Goal: Task Accomplishment & Management: Manage account settings

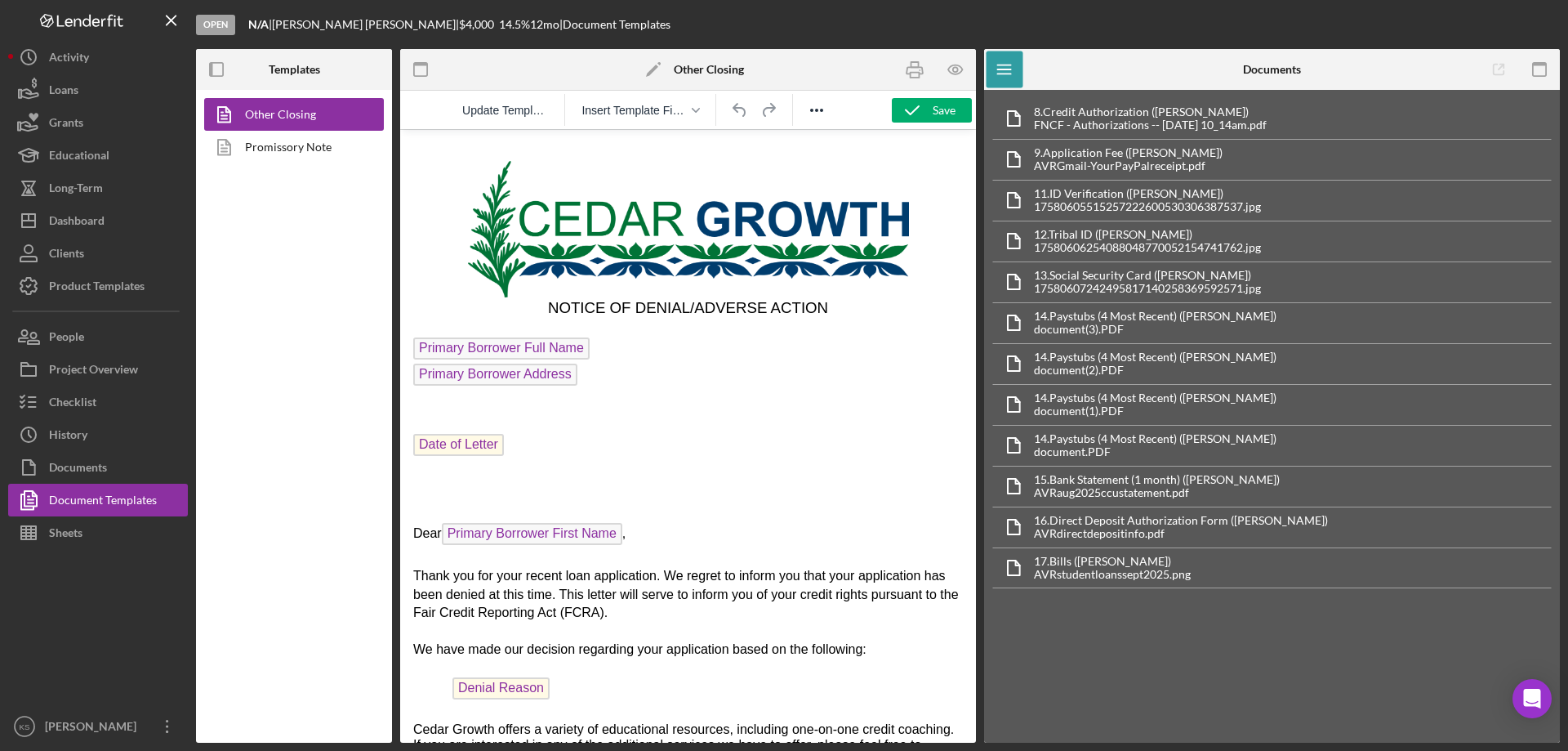
scroll to position [164, 0]
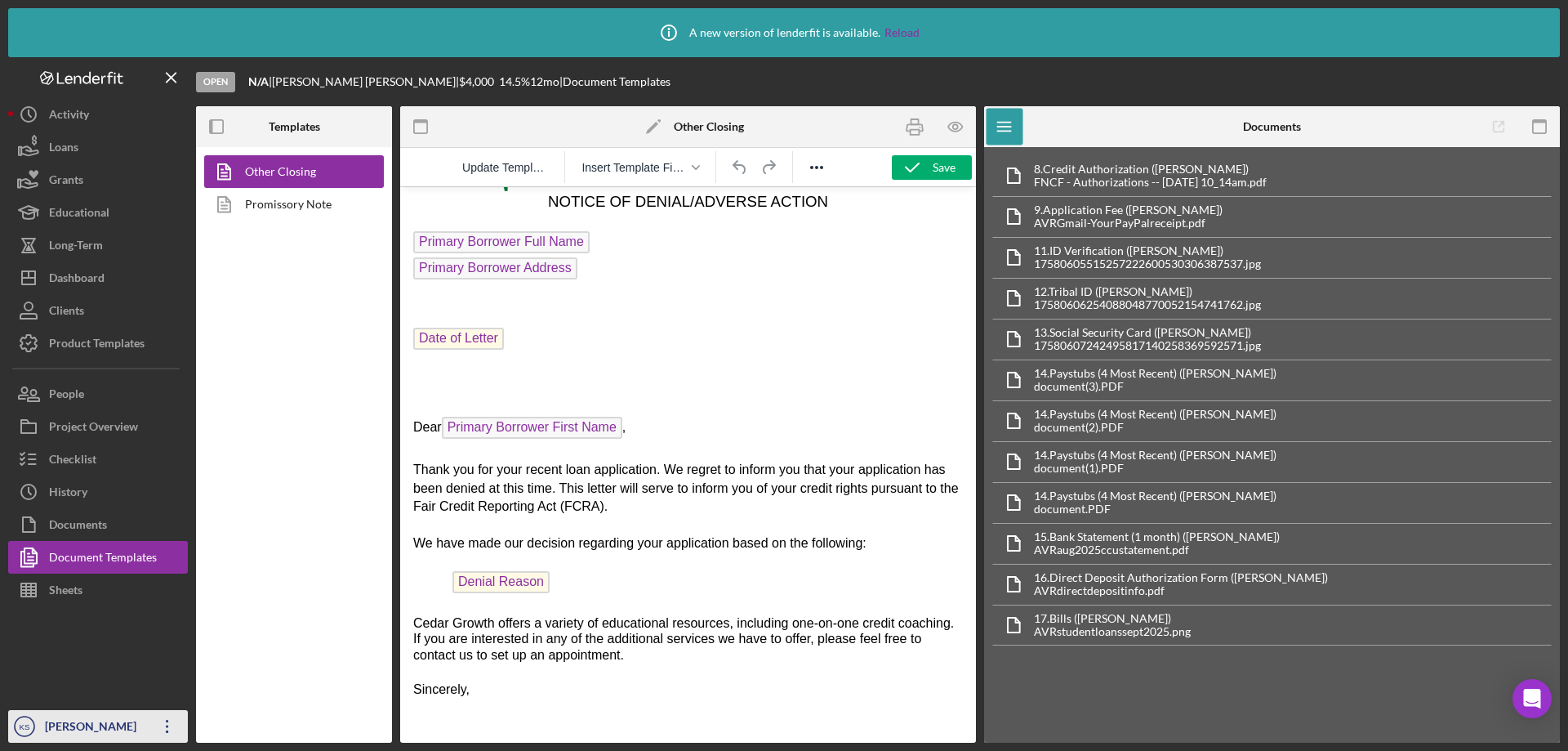
click at [97, 725] on div "[PERSON_NAME]" at bounding box center [94, 729] width 106 height 37
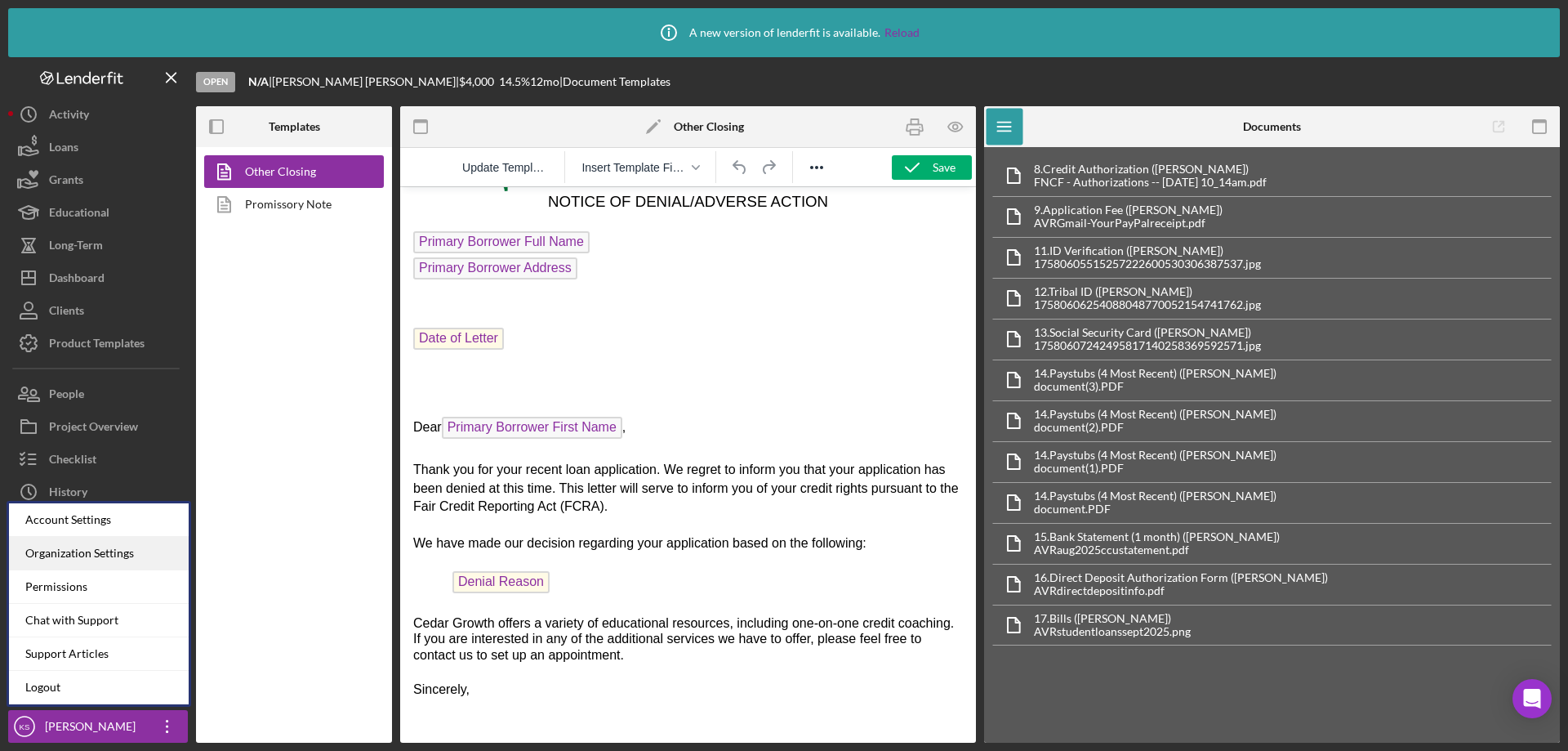
click at [113, 542] on div "Organization Settings" at bounding box center [99, 554] width 180 height 34
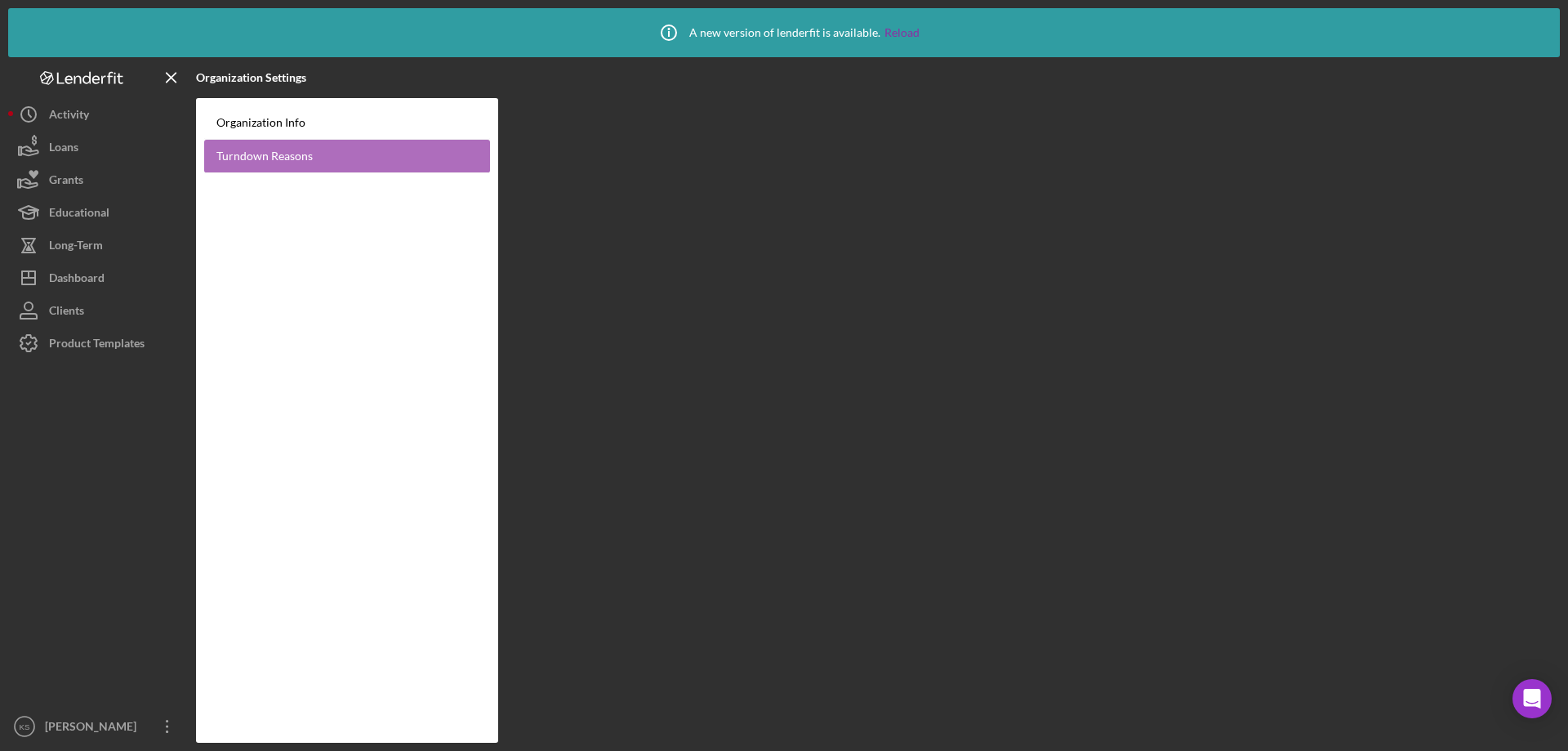
click at [294, 160] on link "Turndown Reasons" at bounding box center [346, 156] width 285 height 34
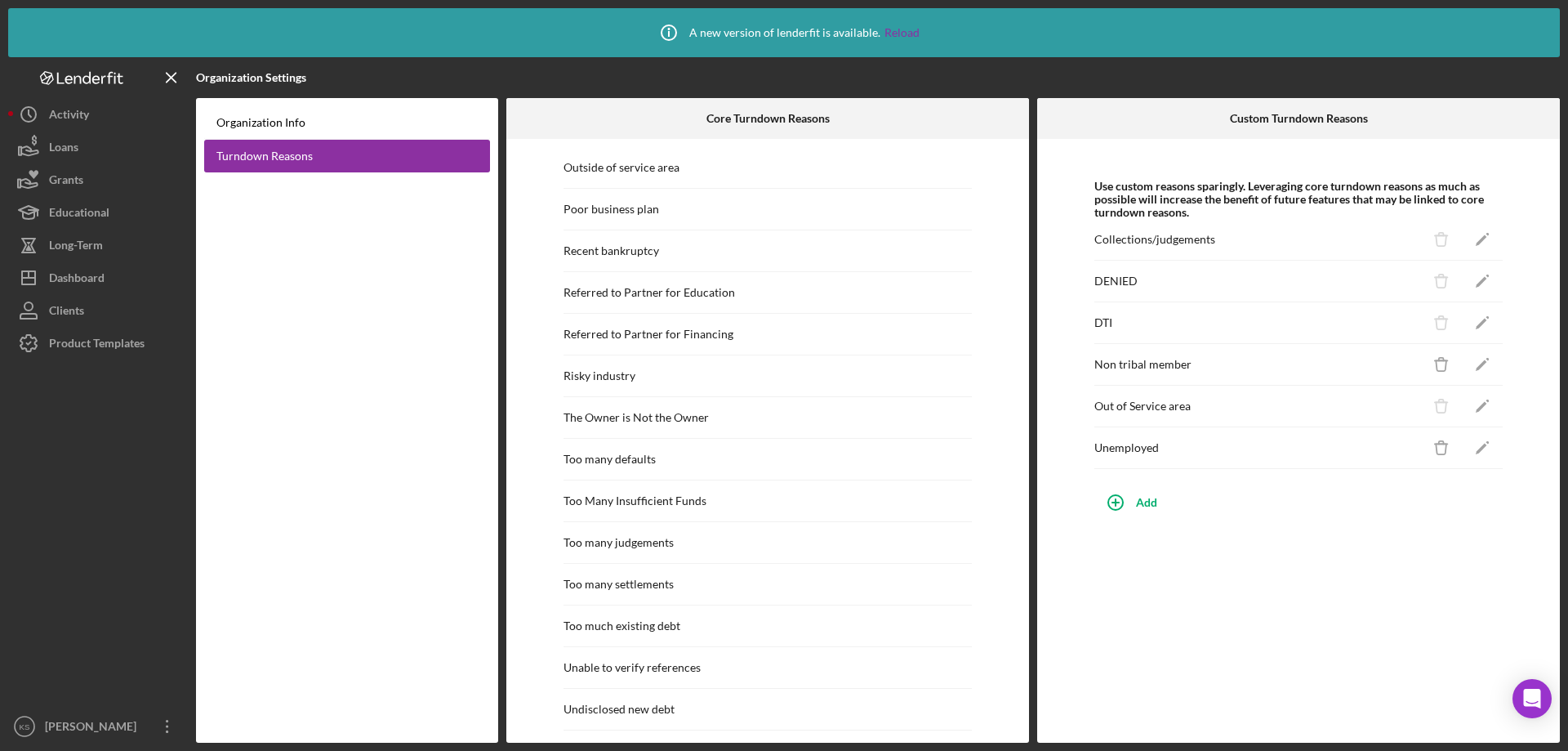
scroll to position [1519, 0]
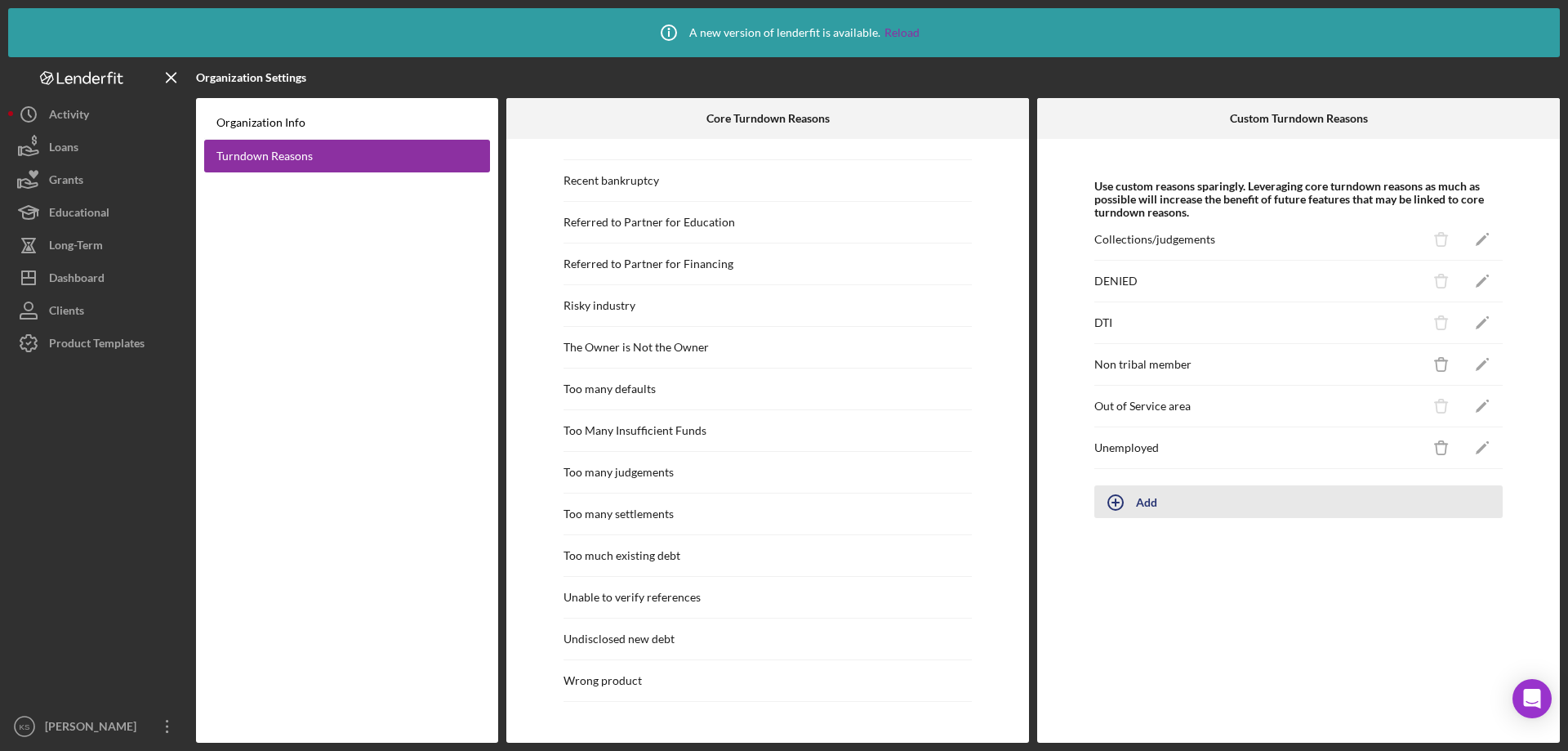
click at [1132, 498] on icon "button" at bounding box center [1115, 502] width 41 height 41
type input "Out of Service Area"
click at [1118, 553] on div "Add" at bounding box center [1113, 546] width 21 height 24
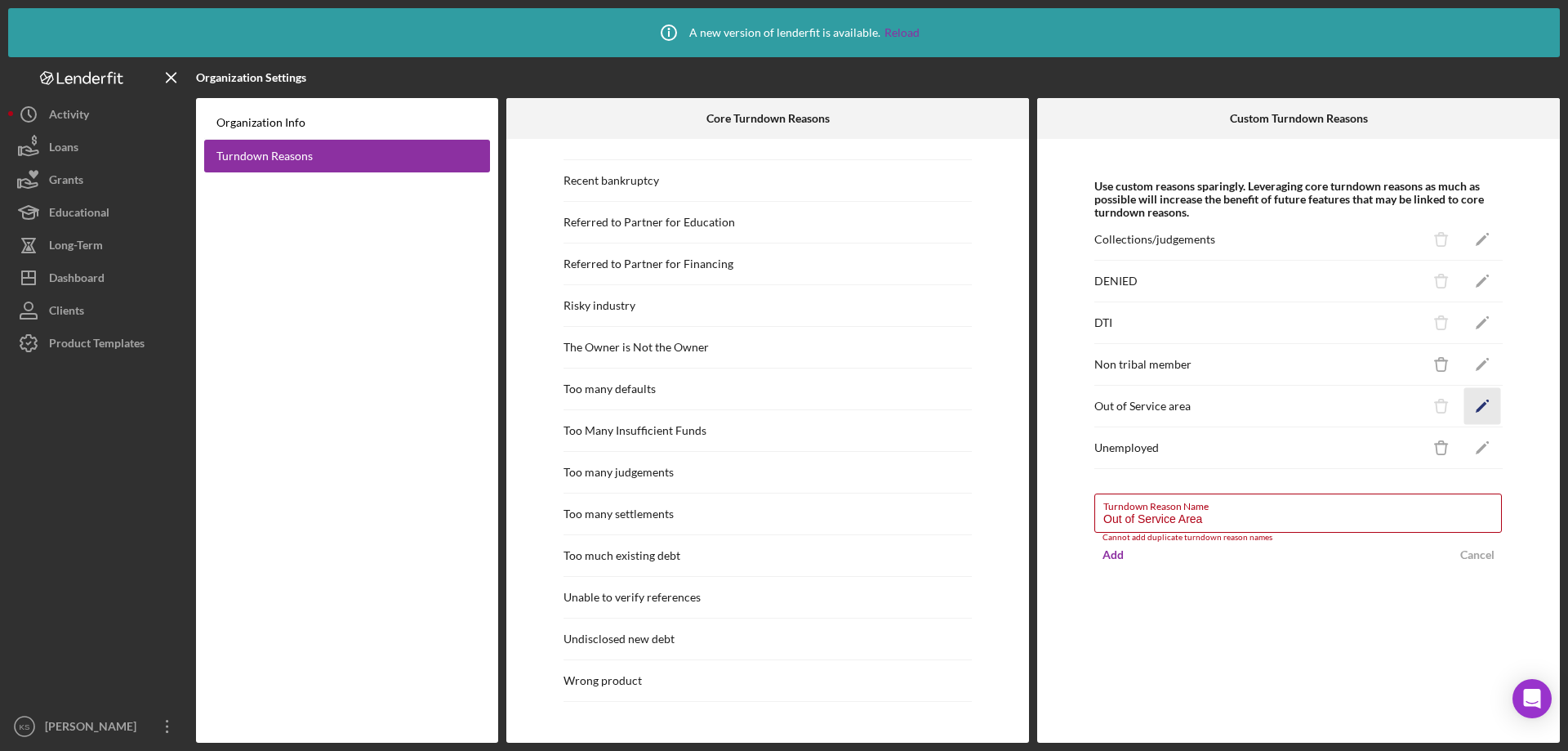
click at [1474, 405] on icon "Icon/Edit" at bounding box center [1482, 406] width 37 height 37
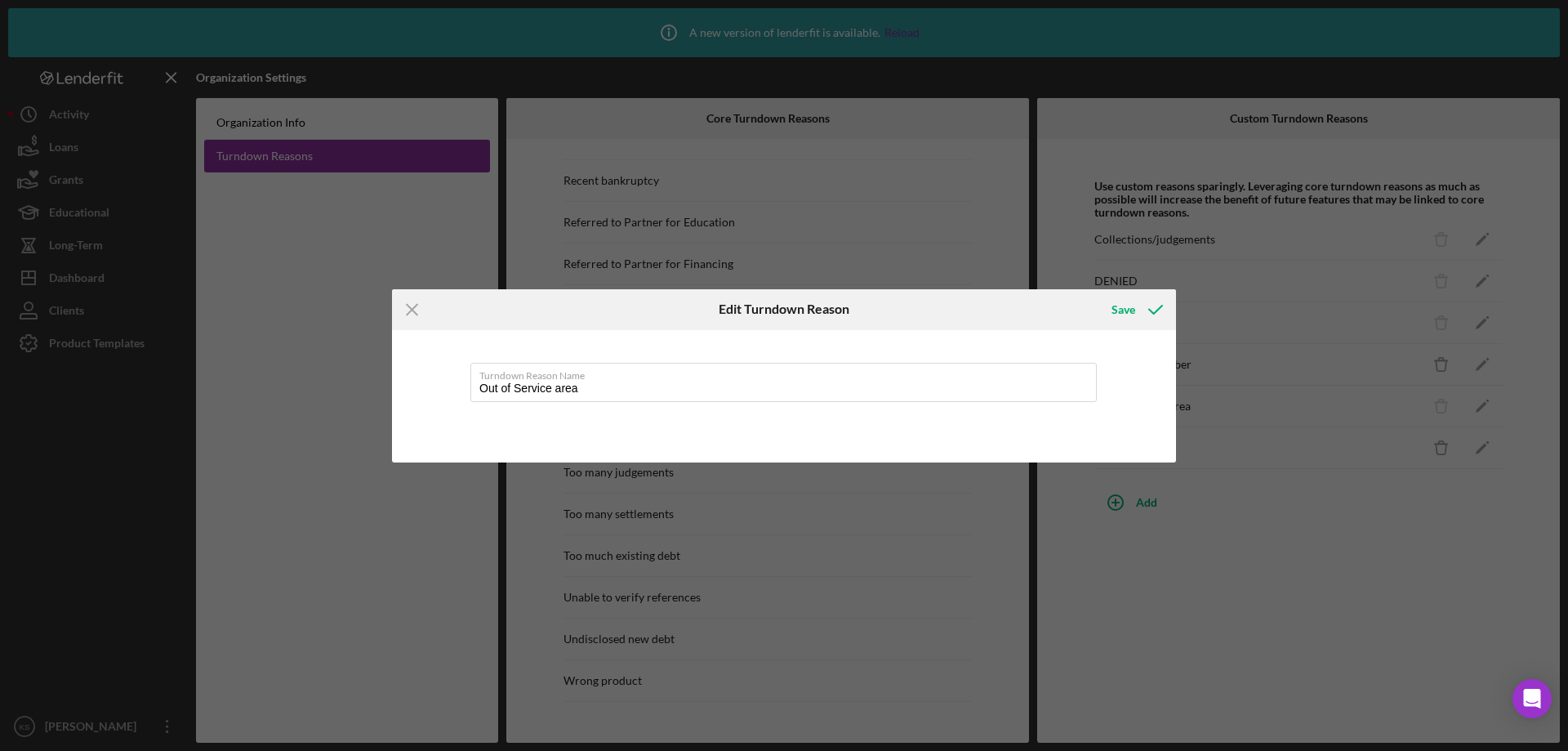
click at [405, 311] on icon "Icon/Menu Close" at bounding box center [412, 310] width 41 height 41
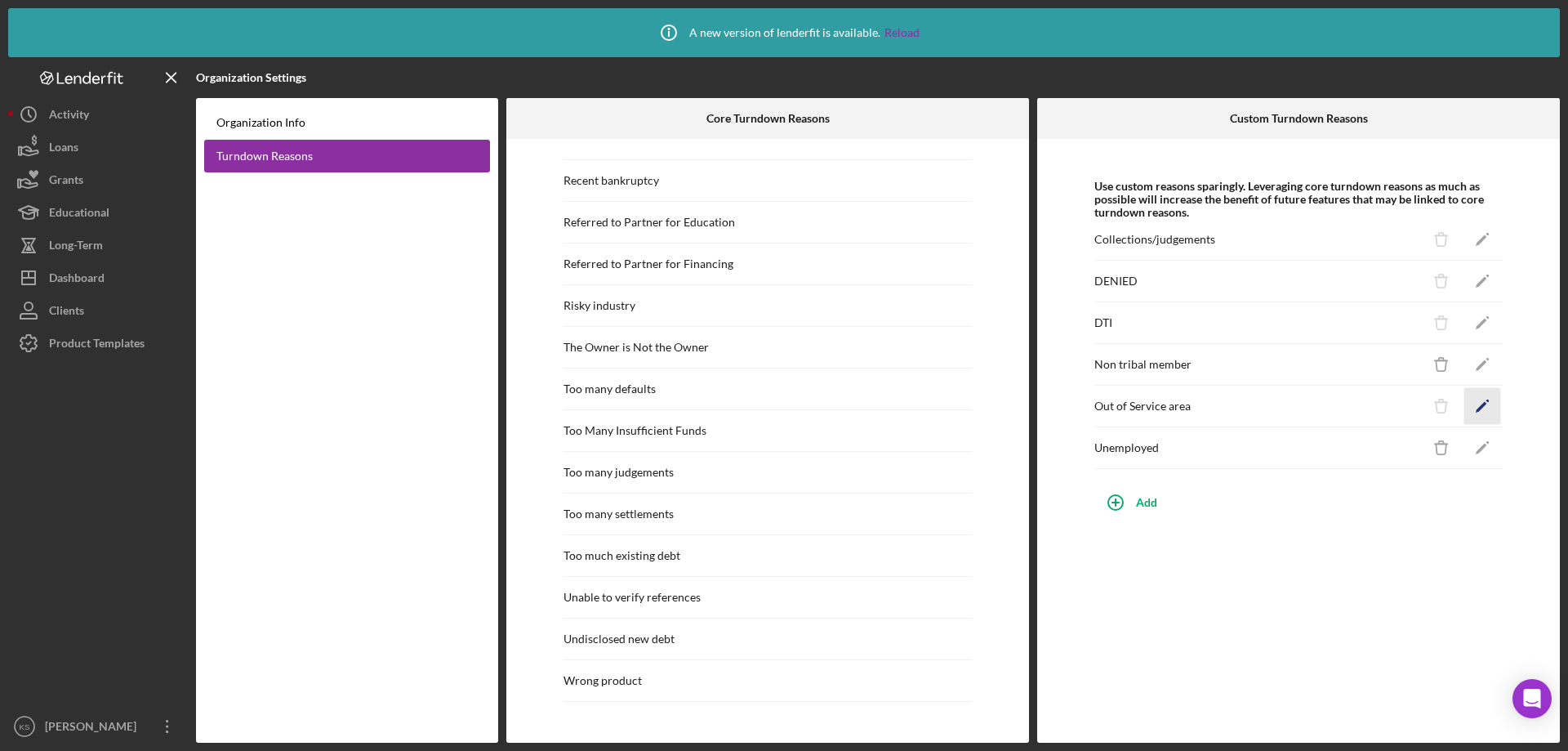
click at [1480, 400] on icon "Icon/Edit" at bounding box center [1482, 406] width 37 height 37
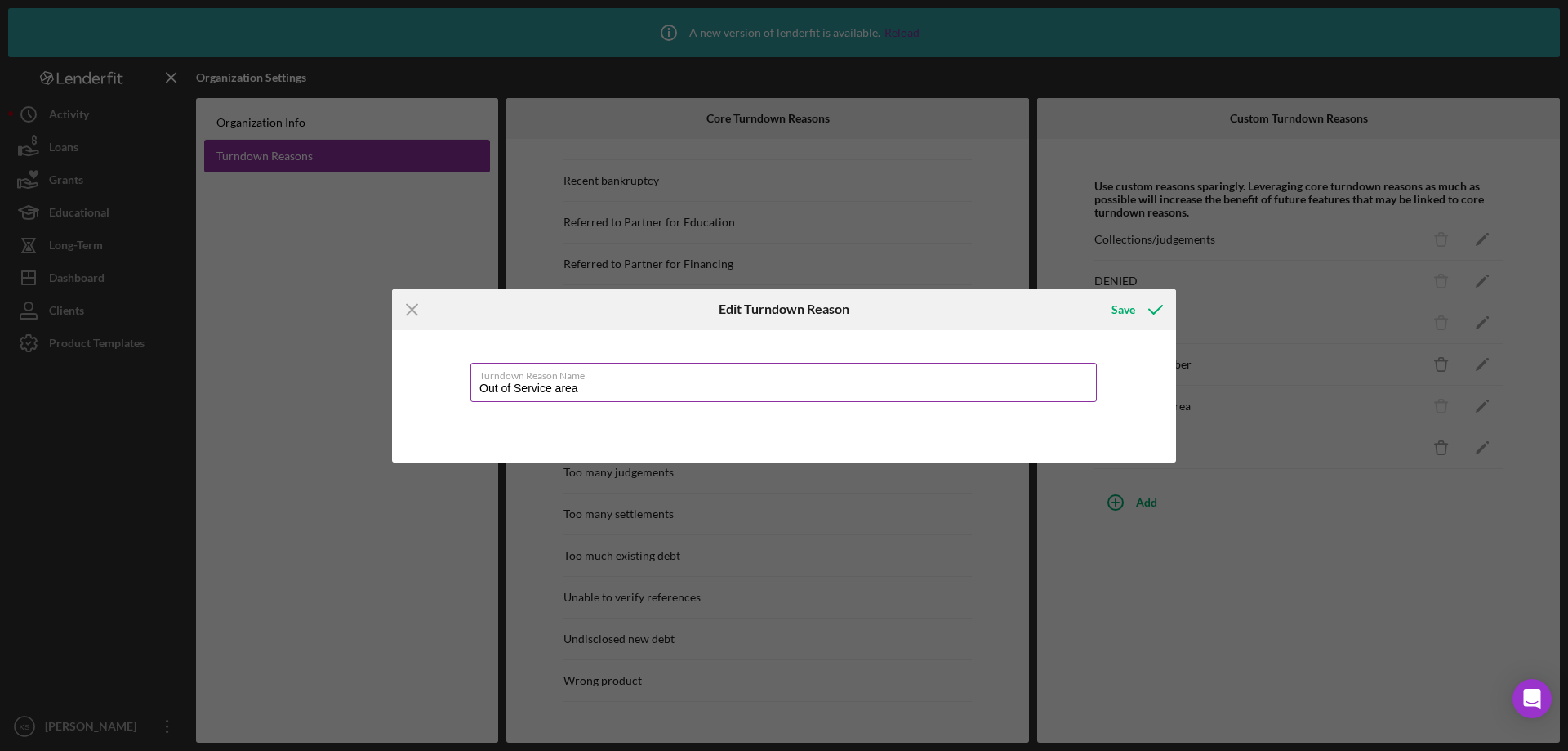
drag, startPoint x: 557, startPoint y: 388, endPoint x: 586, endPoint y: 394, distance: 29.6
click at [561, 389] on input "Out of Service area" at bounding box center [783, 382] width 626 height 40
type input "Out of Service Area"
click at [1115, 309] on div "Save" at bounding box center [1123, 310] width 23 height 33
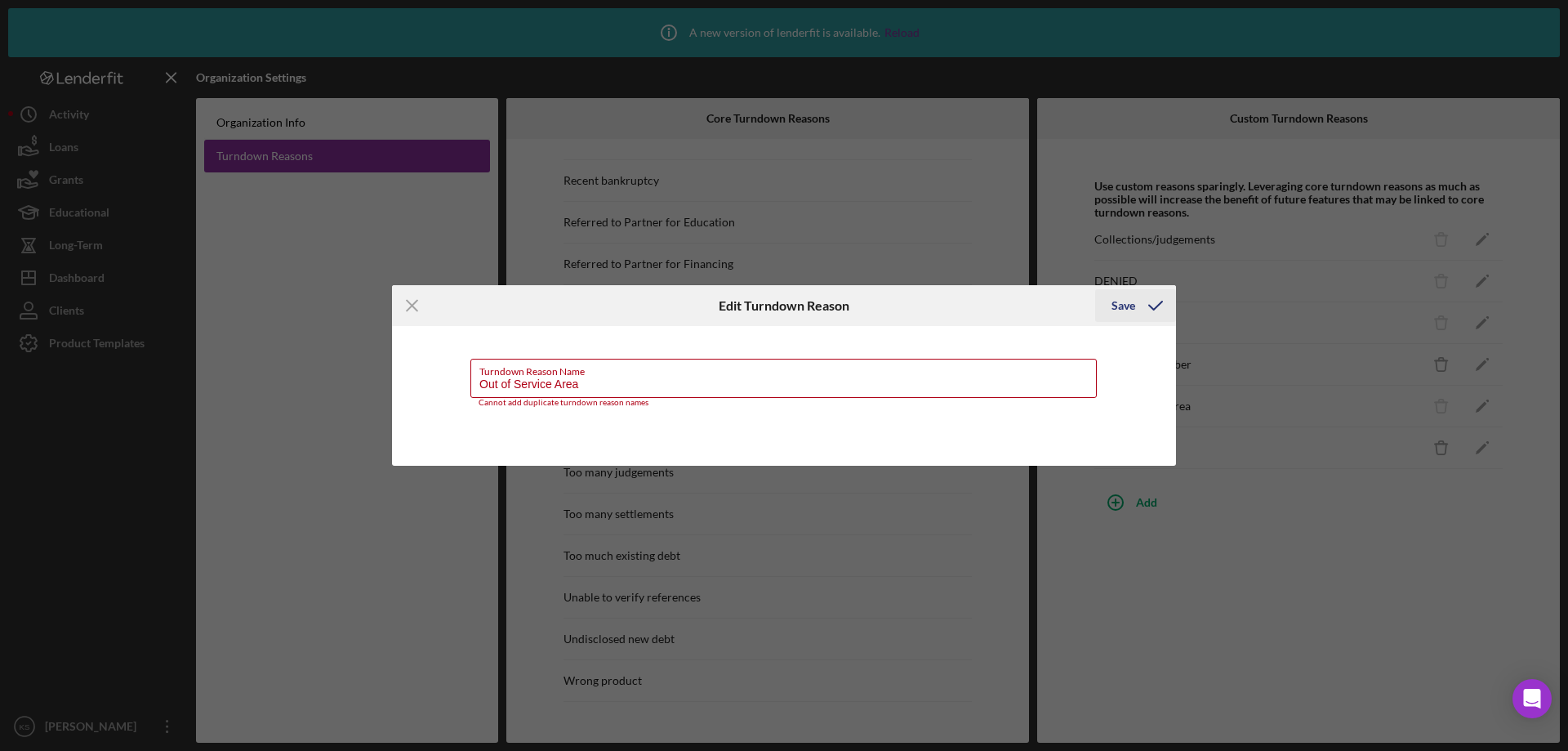
click at [1116, 296] on div "Save" at bounding box center [1123, 306] width 23 height 33
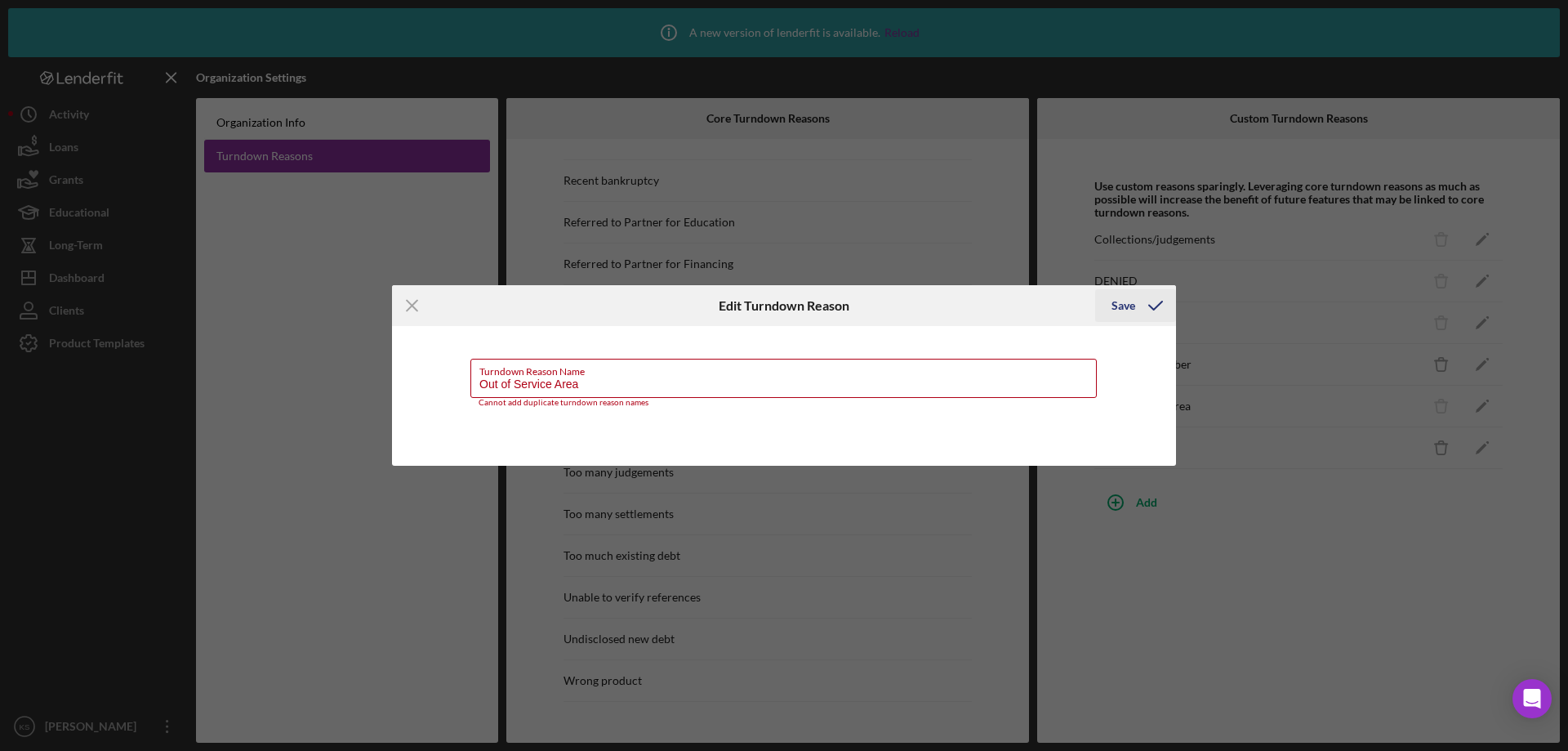
click at [1116, 296] on div "Save" at bounding box center [1123, 306] width 23 height 33
click at [412, 305] on line at bounding box center [411, 305] width 11 height 11
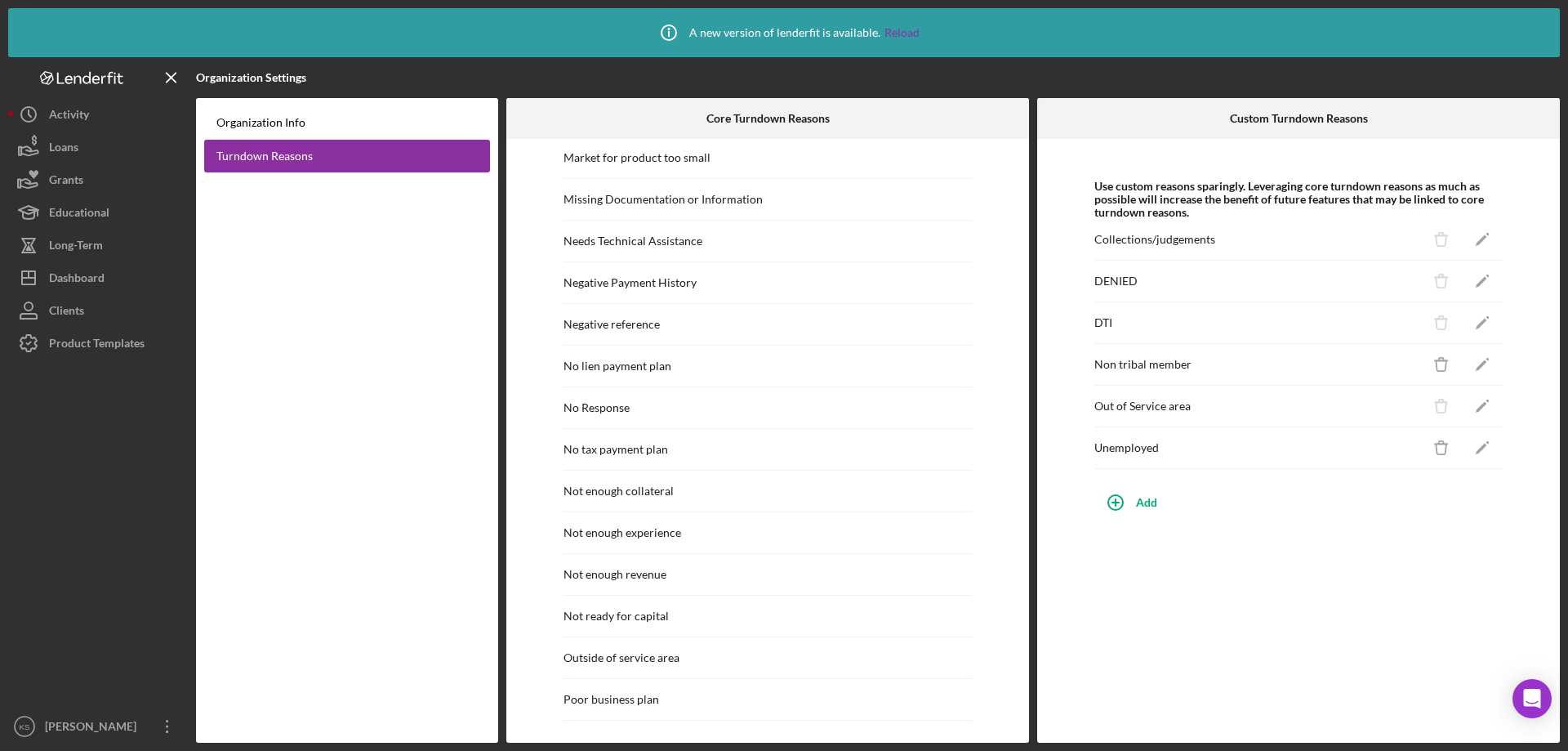
scroll to position [1307, 0]
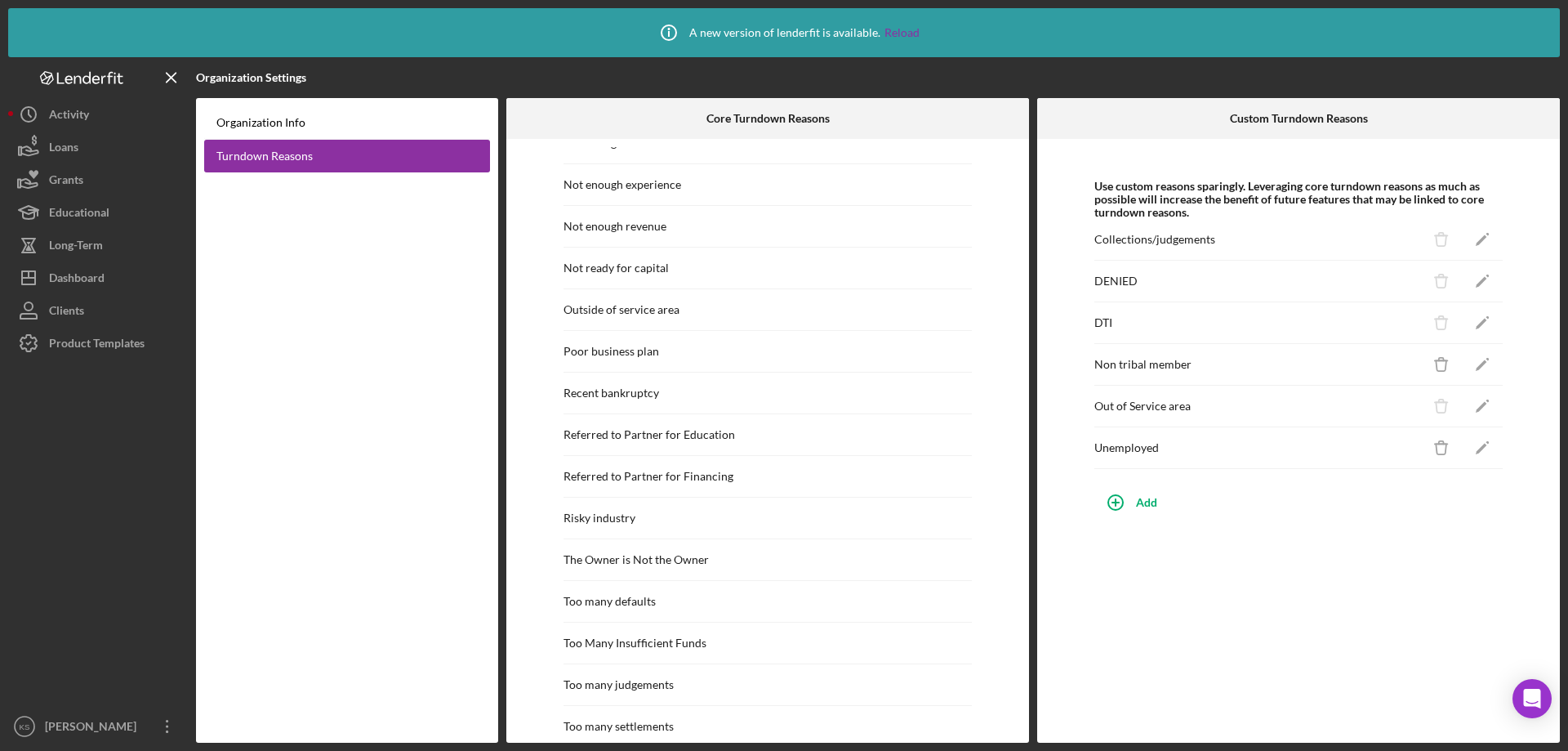
click at [657, 308] on div "Outside of service area" at bounding box center [621, 310] width 116 height 14
drag, startPoint x: 657, startPoint y: 308, endPoint x: 686, endPoint y: 313, distance: 29.4
click at [662, 312] on div "Outside of service area" at bounding box center [621, 310] width 116 height 14
click at [783, 311] on div "Outside of service area" at bounding box center [767, 310] width 408 height 42
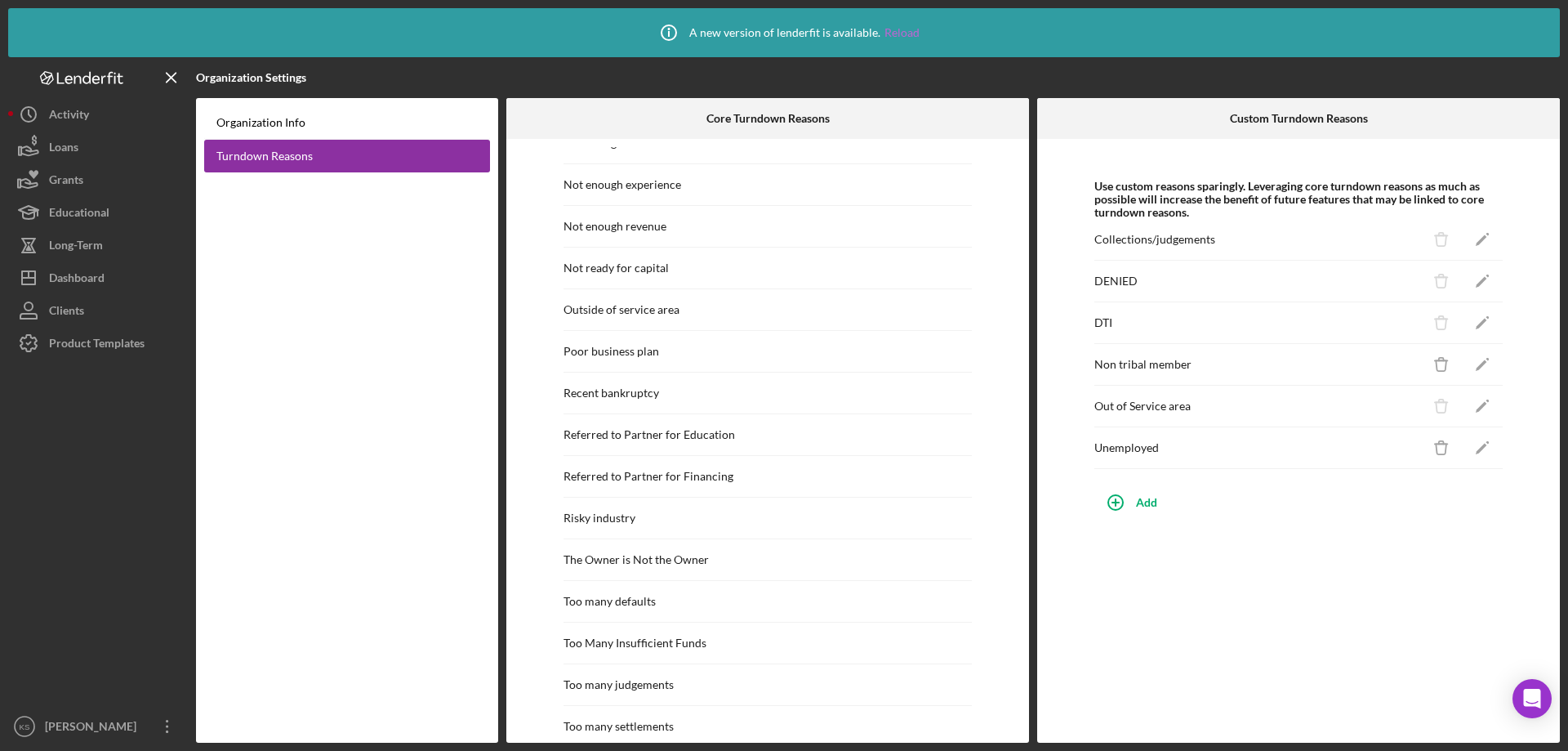
click at [892, 32] on link "Reload" at bounding box center [902, 33] width 35 height 14
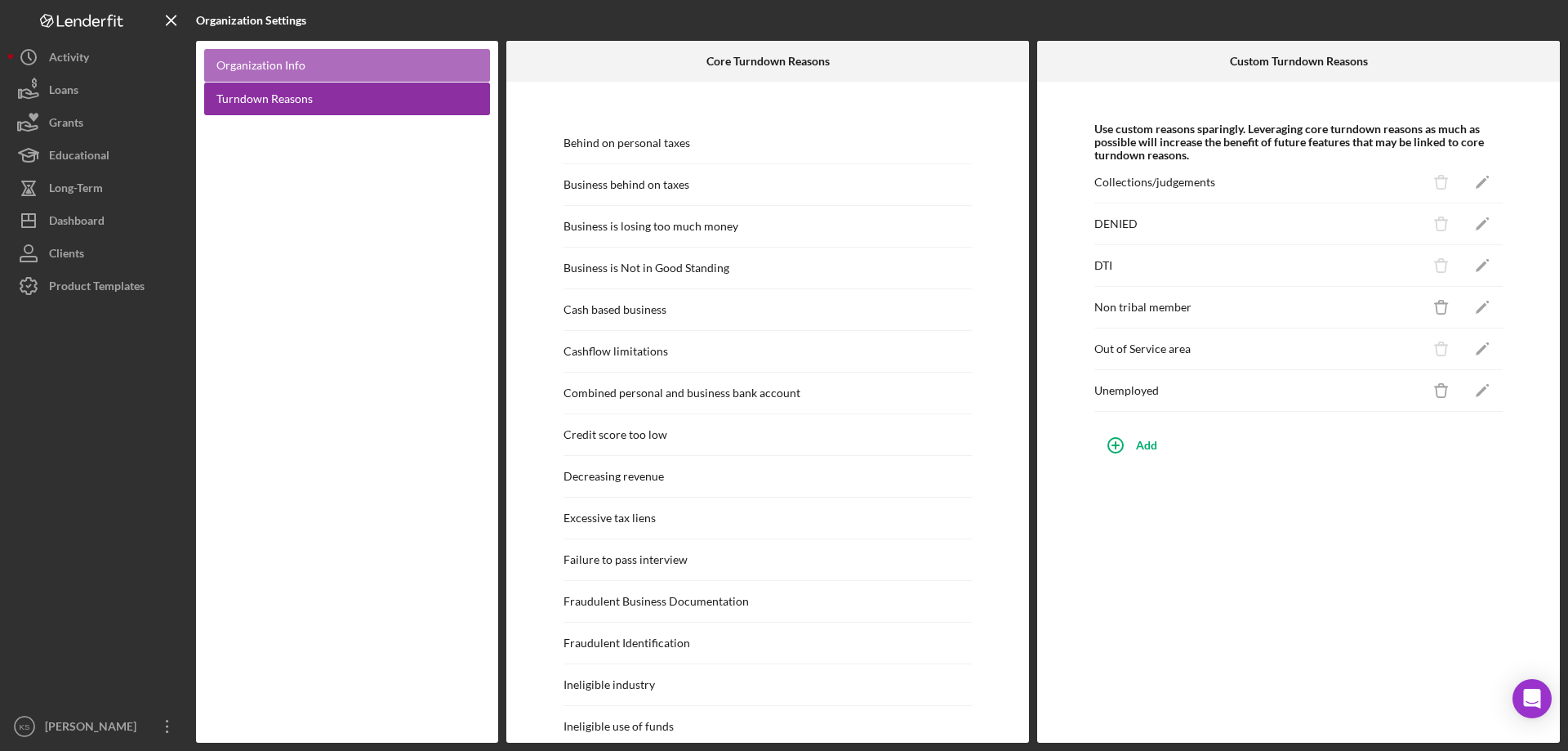
click at [320, 60] on link "Organization Info" at bounding box center [346, 66] width 285 height 34
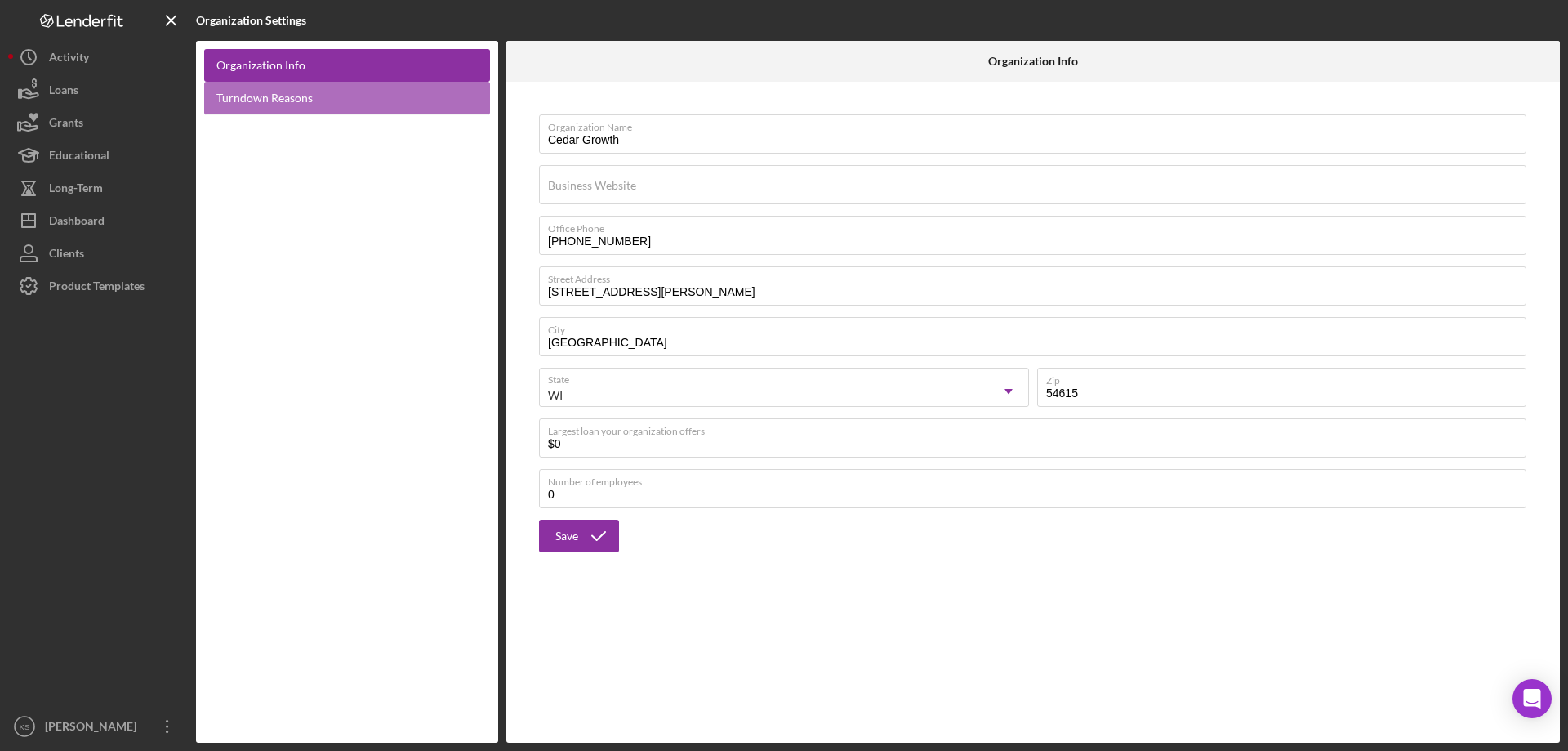
click at [340, 96] on link "Turndown Reasons" at bounding box center [346, 98] width 285 height 34
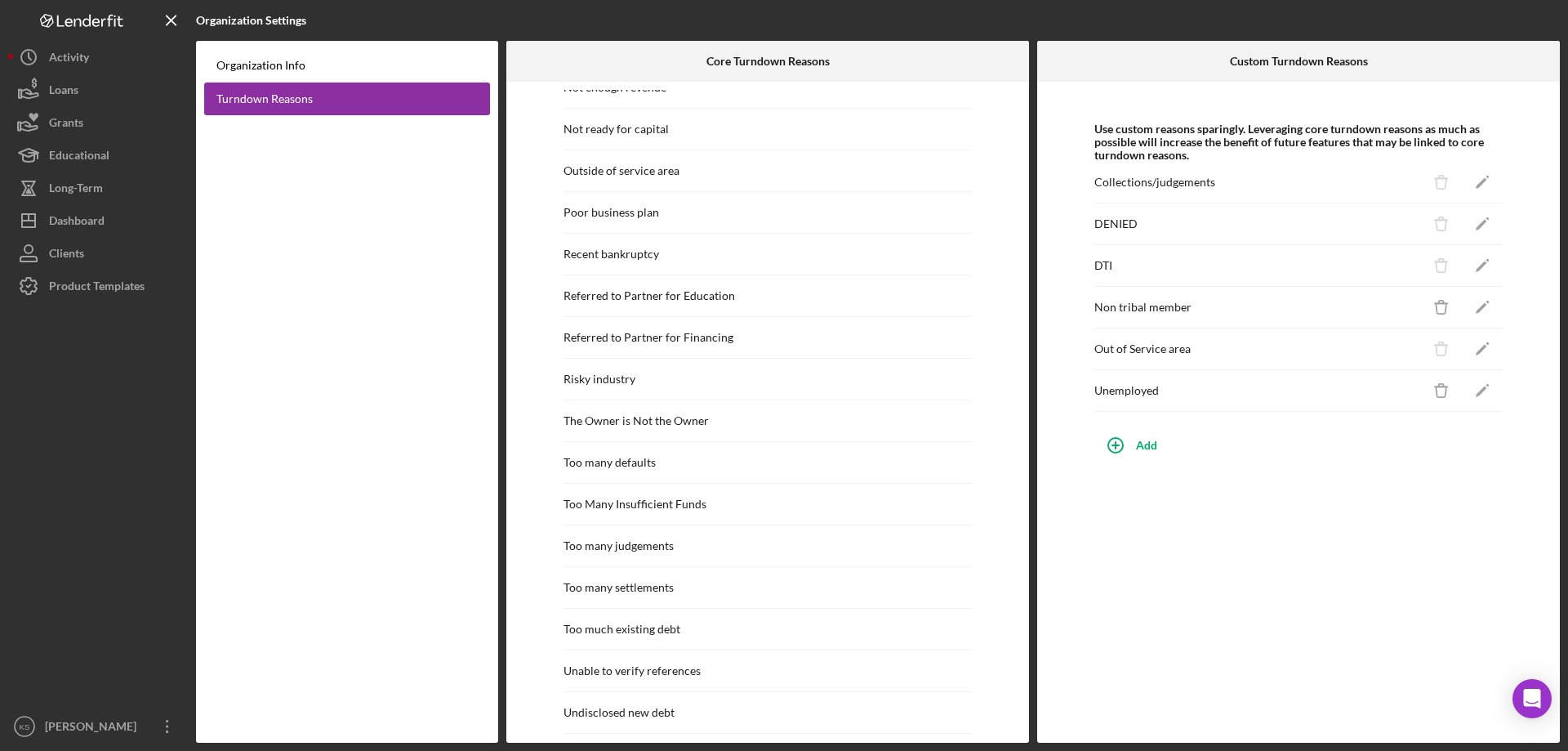
scroll to position [1462, 0]
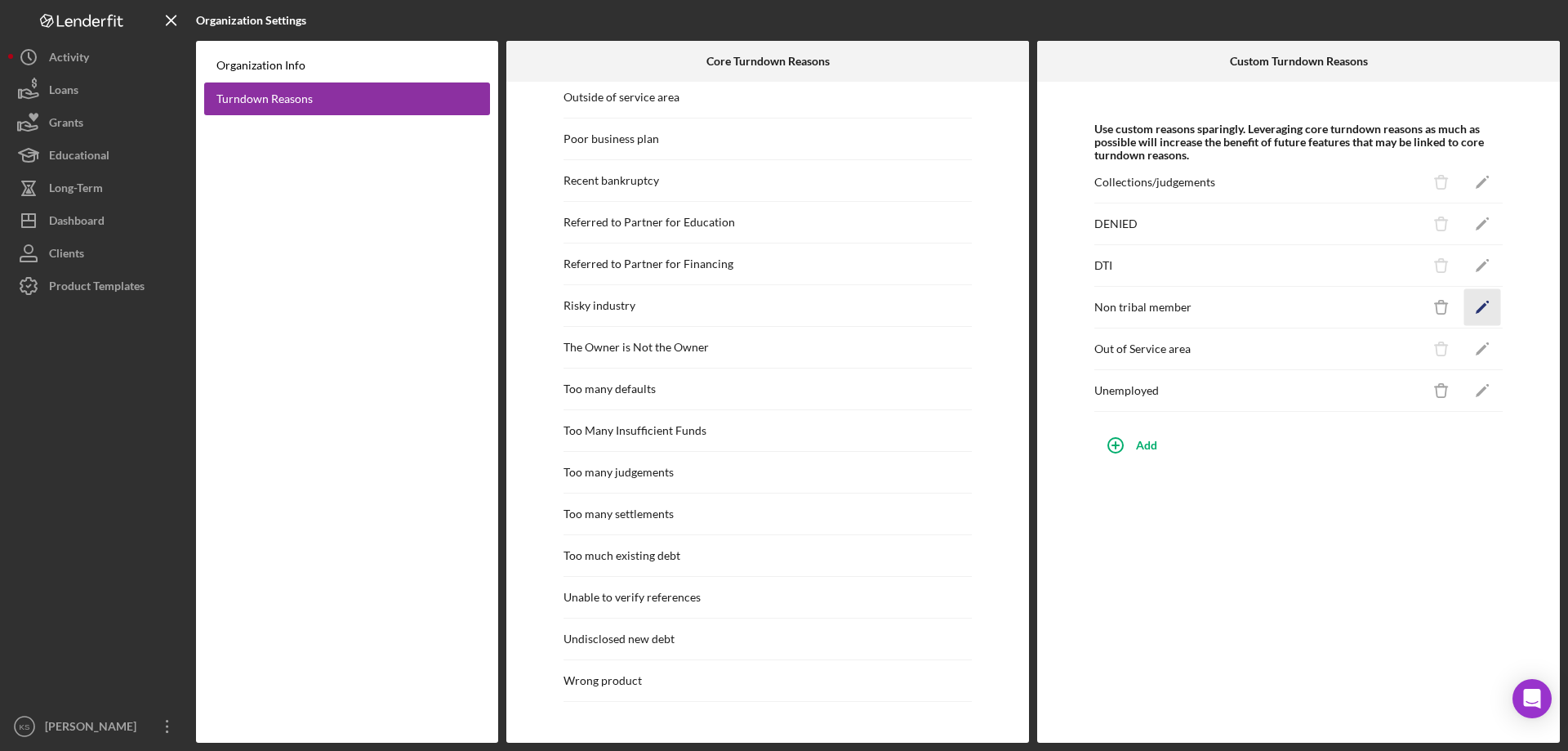
click at [1475, 300] on icon "Icon/Edit" at bounding box center [1482, 308] width 37 height 37
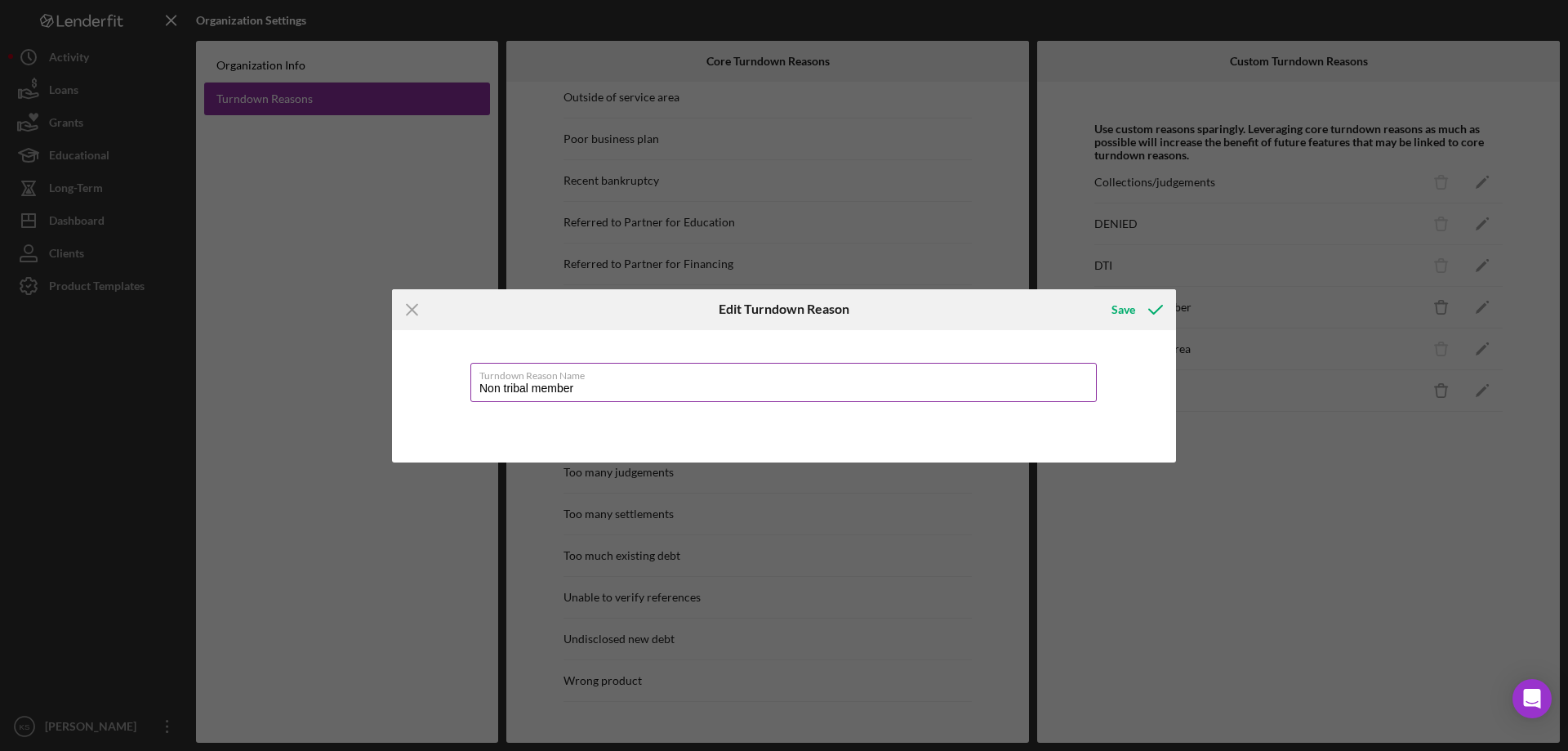
click at [506, 385] on input "Non tribal member" at bounding box center [783, 382] width 626 height 40
type input "Non Tribal Member"
click at [1113, 303] on div "Save" at bounding box center [1123, 310] width 23 height 33
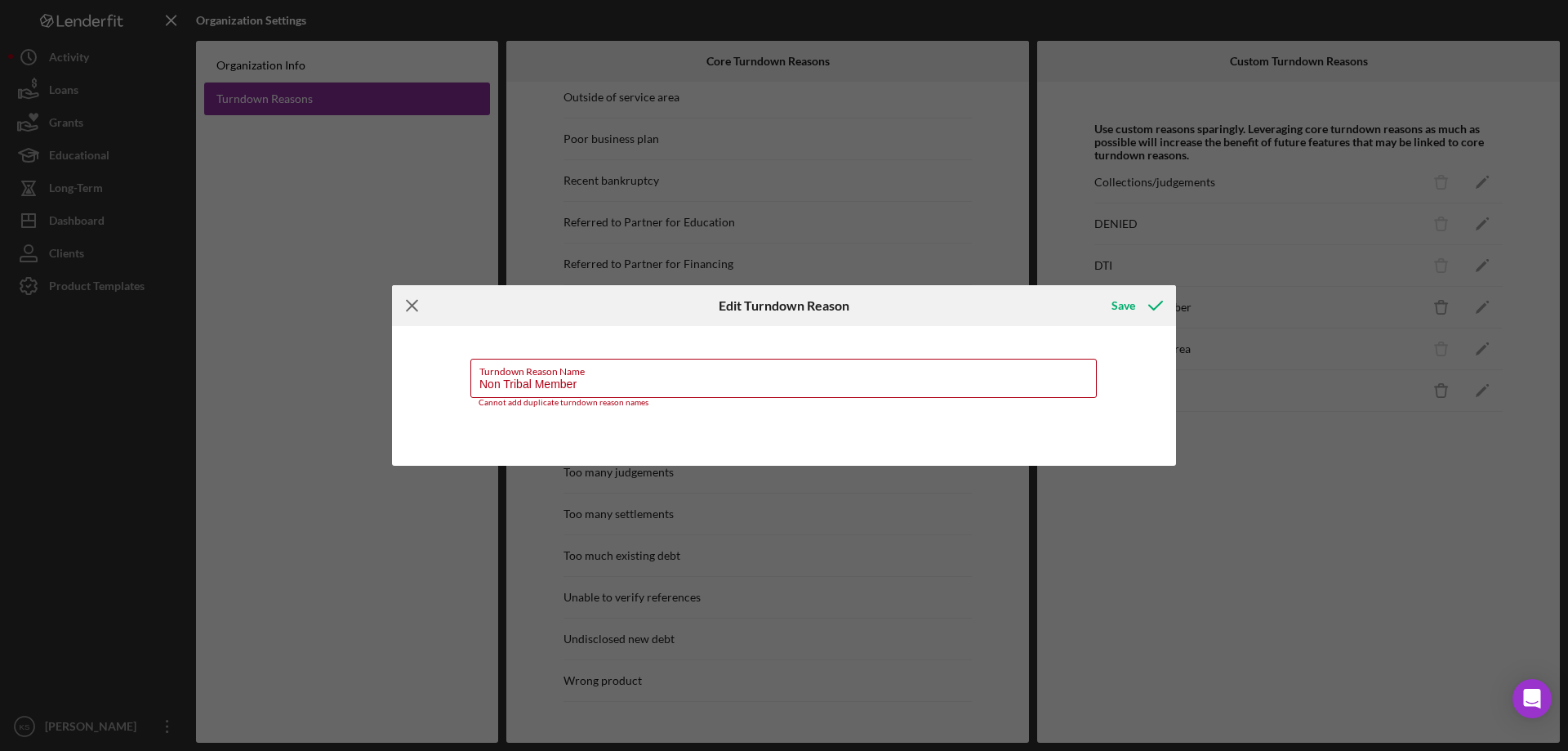
click at [401, 306] on icon "Icon/Menu Close" at bounding box center [412, 306] width 41 height 41
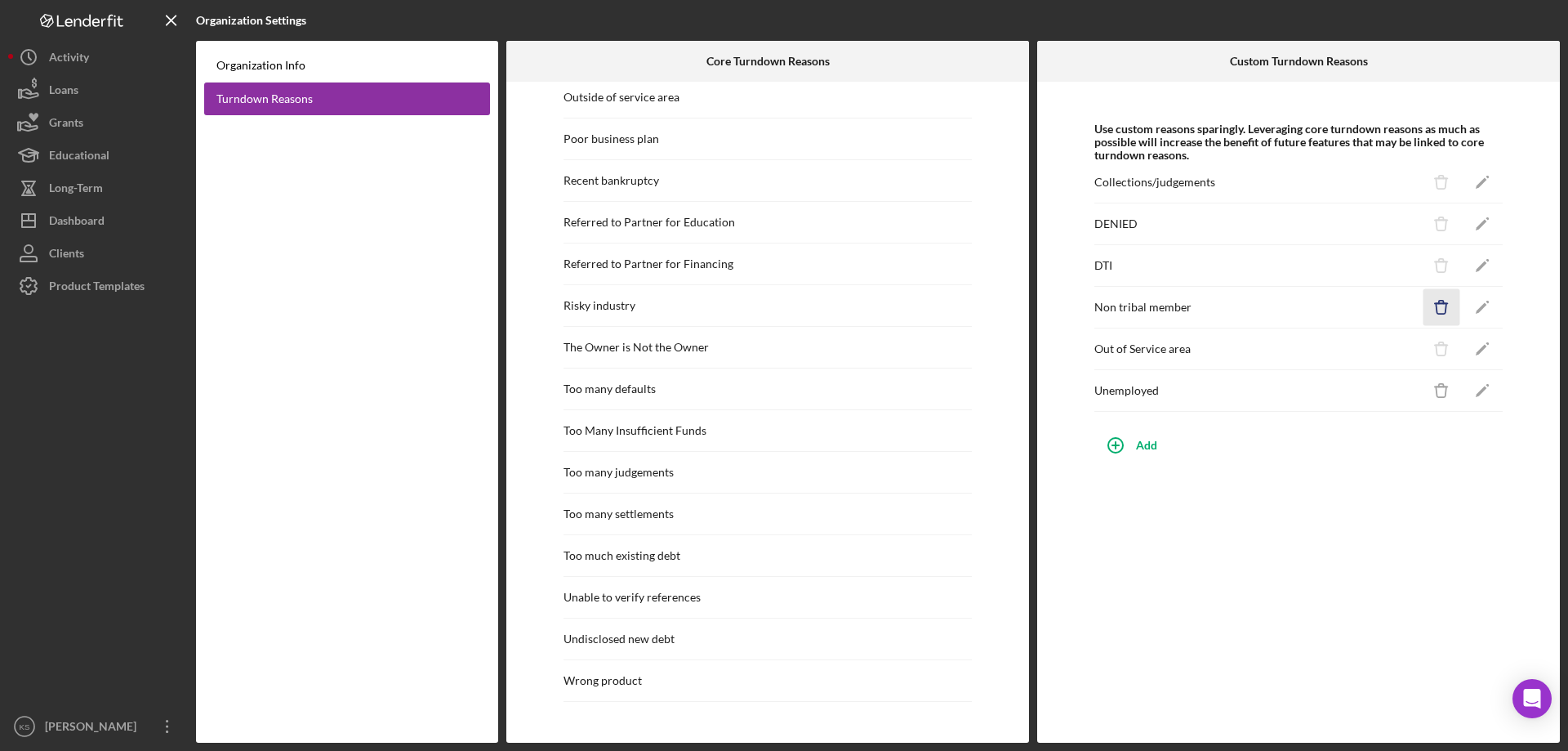
click at [1442, 309] on icon "Icon/Delete" at bounding box center [1441, 308] width 37 height 37
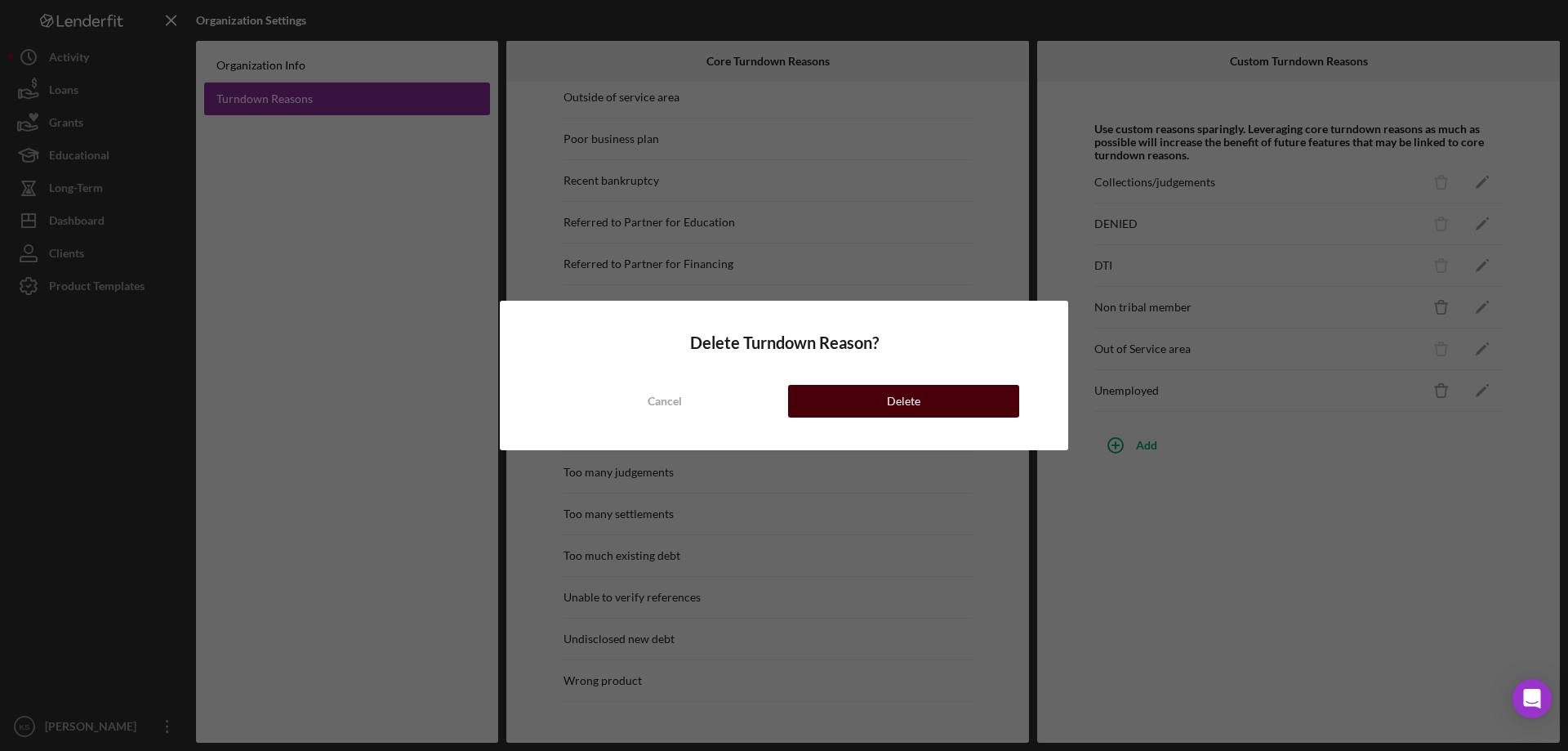
click at [971, 392] on button "Delete" at bounding box center [903, 402] width 231 height 33
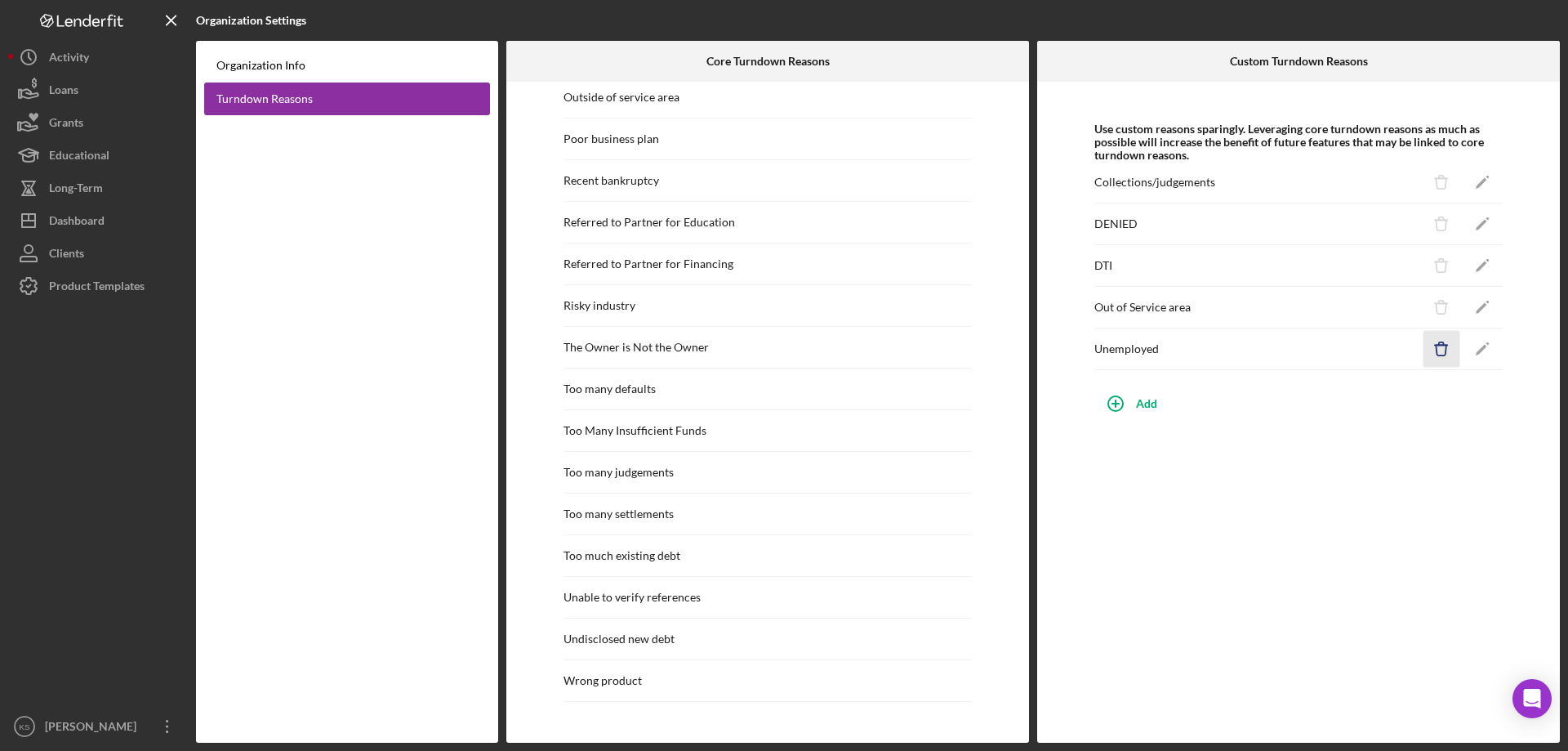
click at [1434, 348] on icon "Icon/Delete" at bounding box center [1441, 349] width 37 height 37
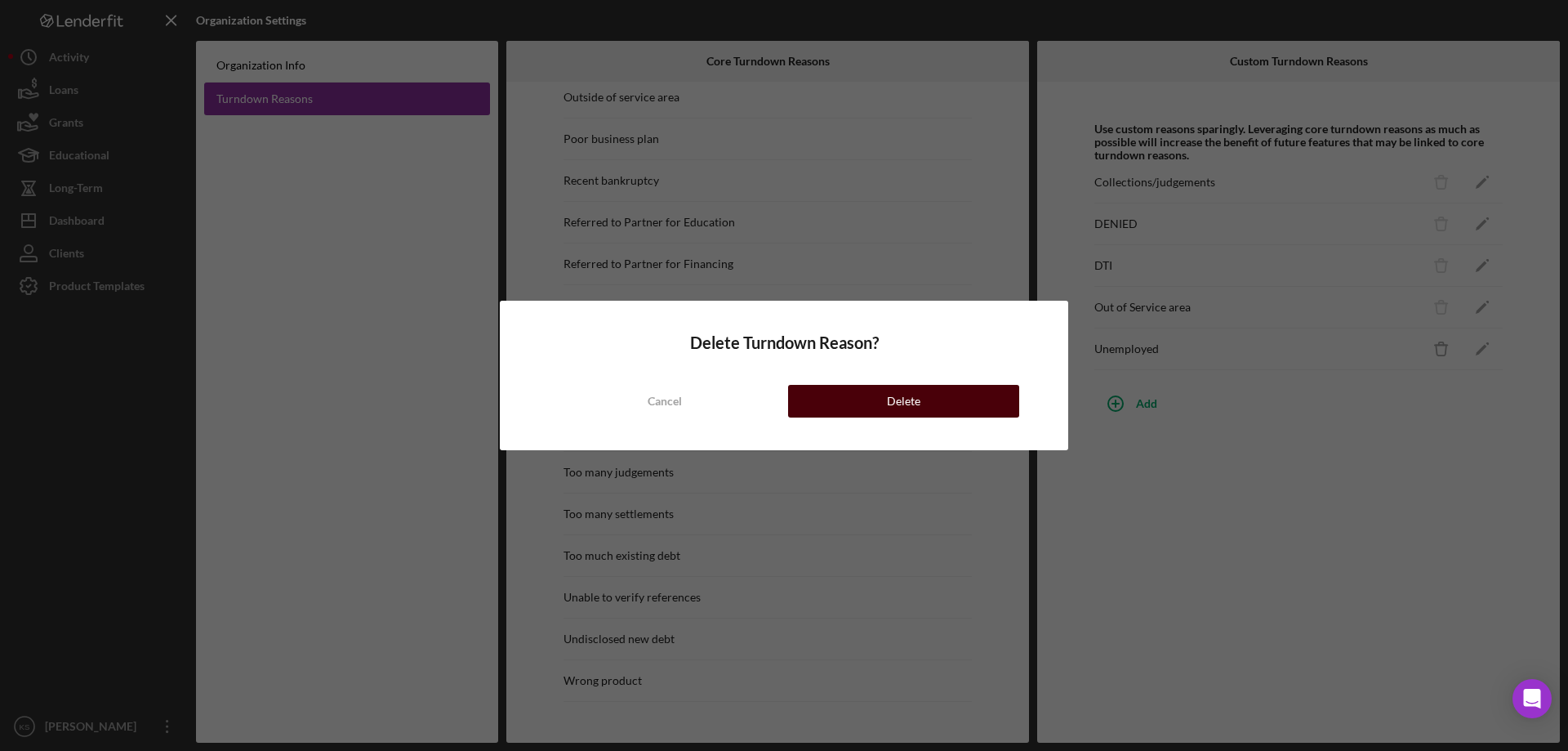
click at [976, 389] on button "Delete" at bounding box center [903, 402] width 231 height 33
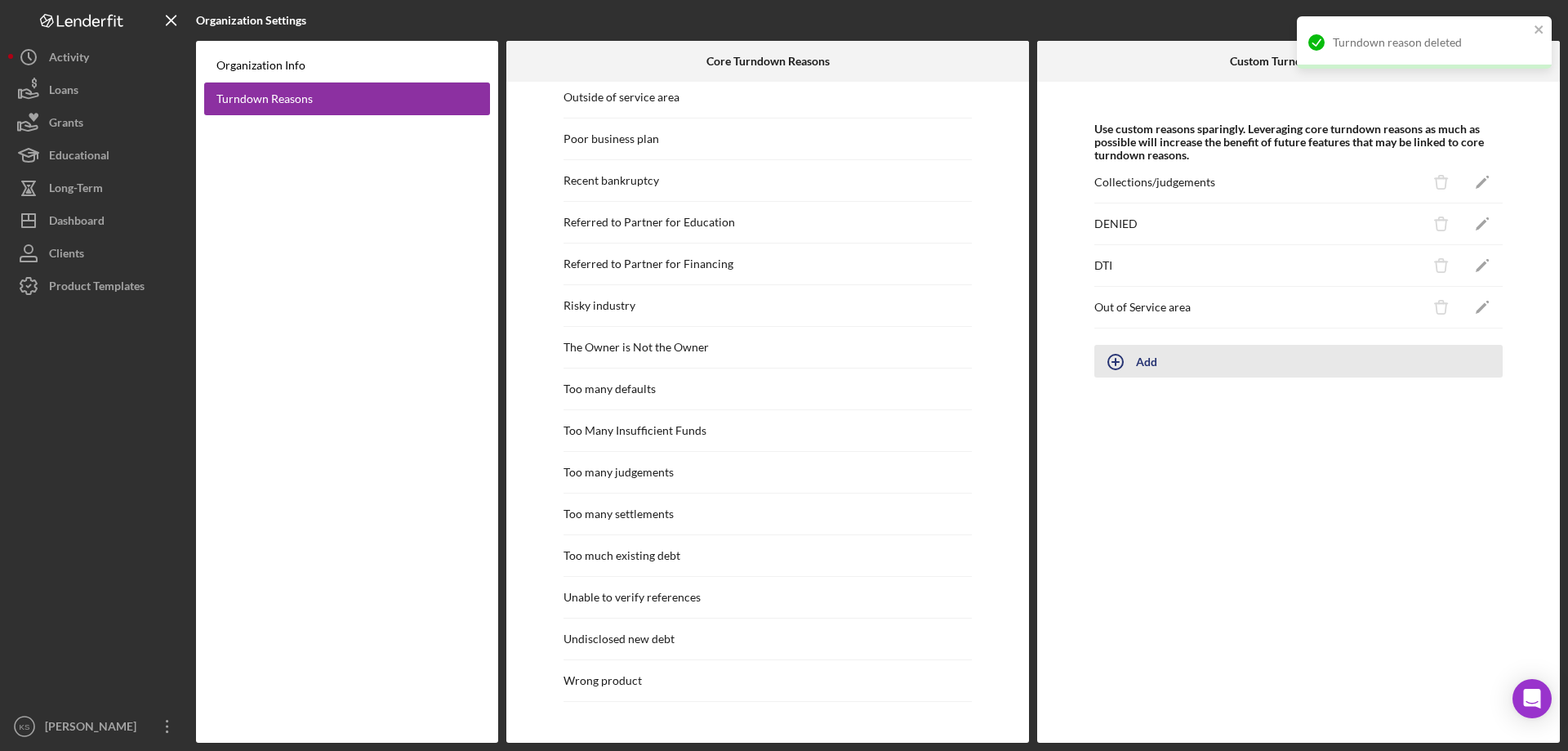
click at [1133, 367] on icon "button" at bounding box center [1115, 362] width 41 height 41
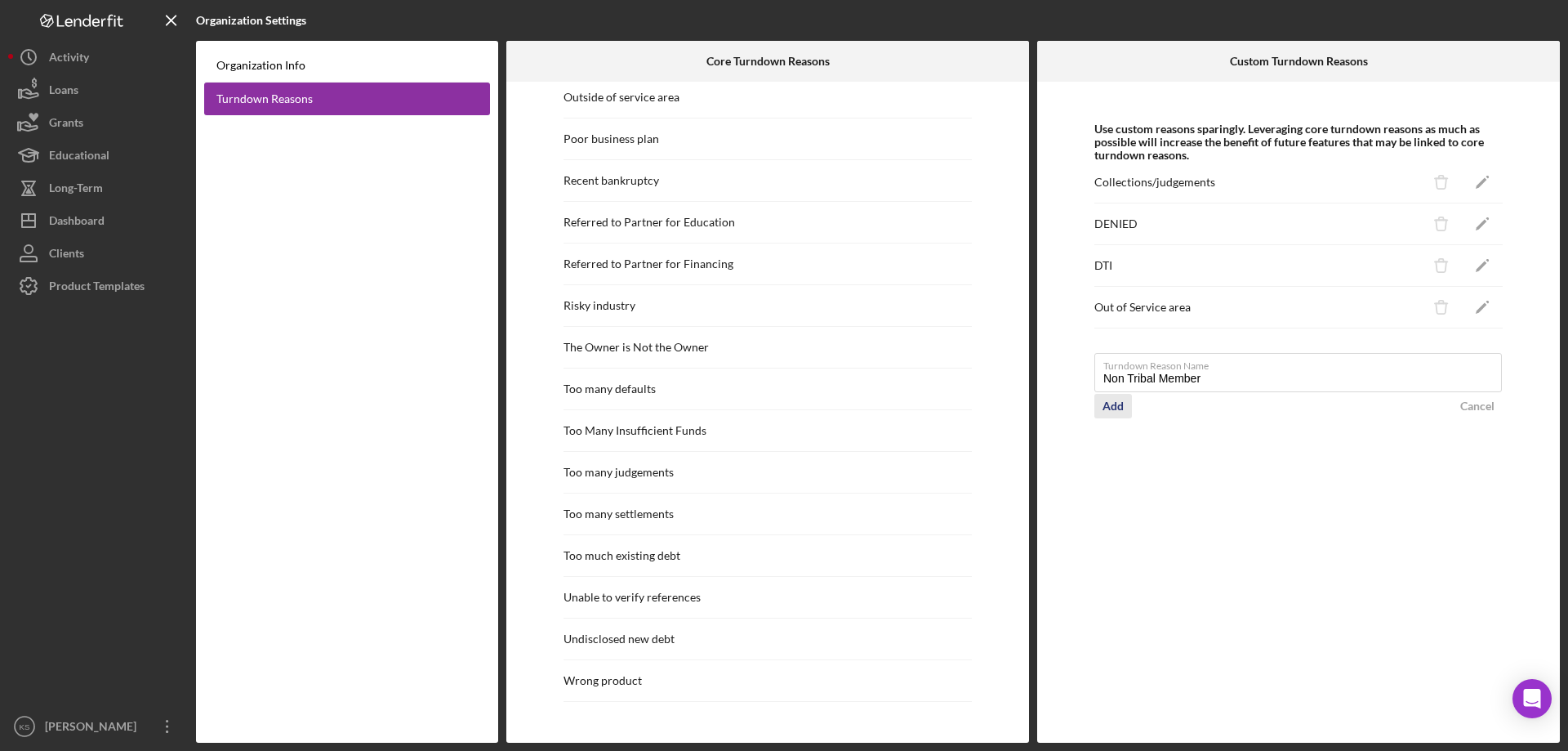
type input "Non Tribal Member"
click at [1122, 406] on div "Add" at bounding box center [1113, 406] width 21 height 24
type input "Unemployed"
click at [1100, 442] on button "Add" at bounding box center [1112, 447] width 38 height 24
click at [1348, 509] on div "Use custom reasons sparingly. Leveraging core turndown reasons as much as possi…" at bounding box center [1298, 411] width 522 height 661
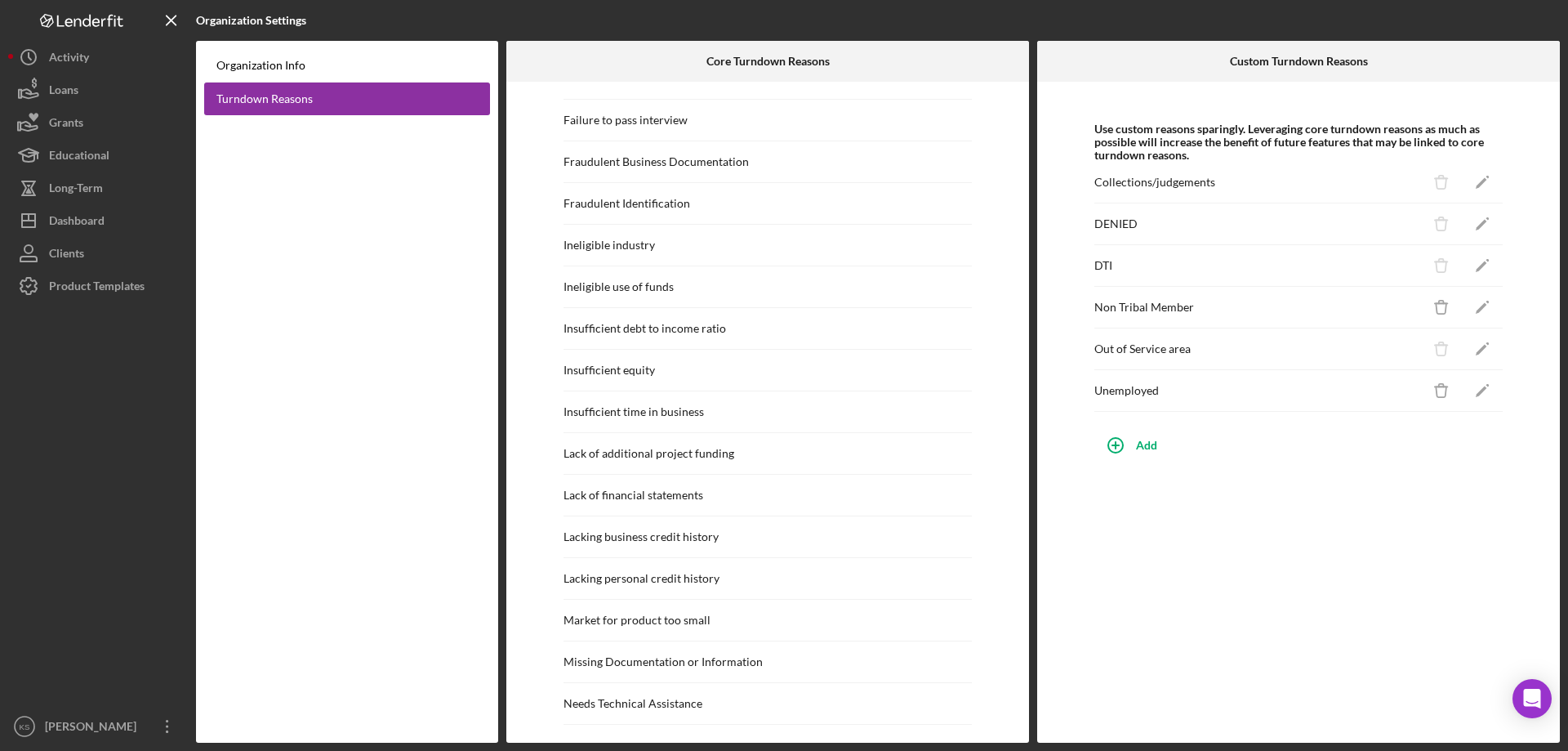
scroll to position [237, 0]
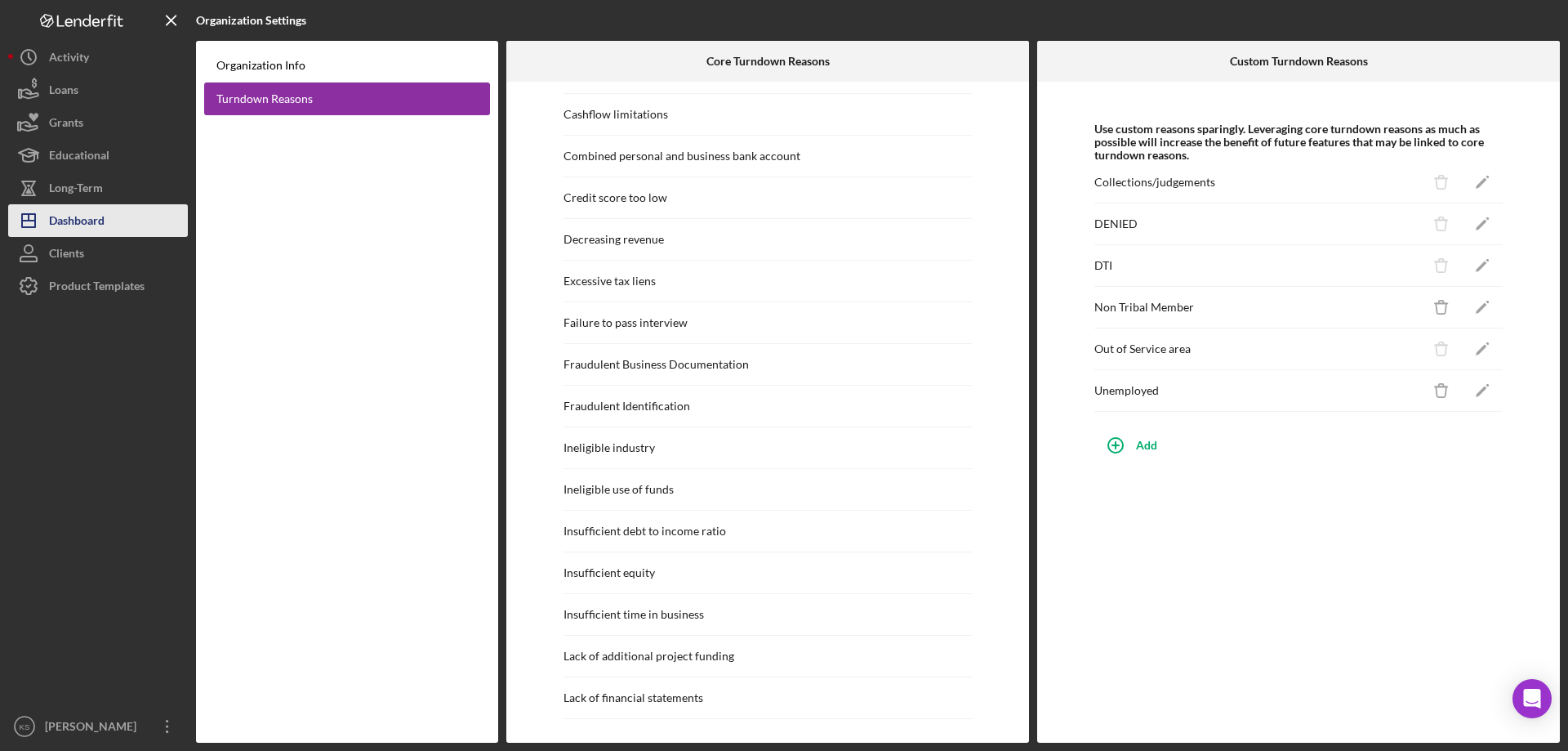
click at [89, 211] on div "Dashboard" at bounding box center [76, 223] width 55 height 37
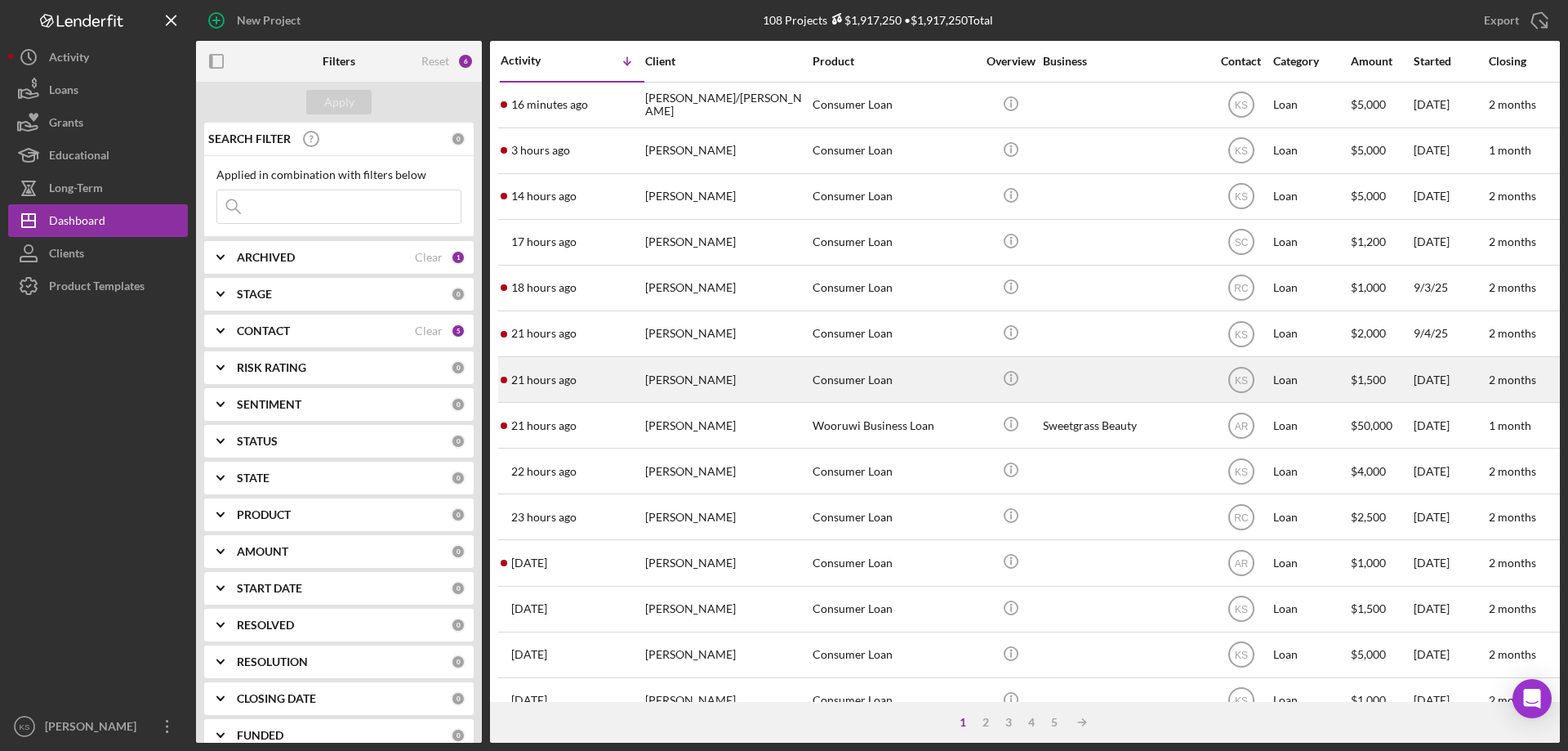
click at [825, 381] on div "Consumer Loan" at bounding box center [894, 379] width 163 height 44
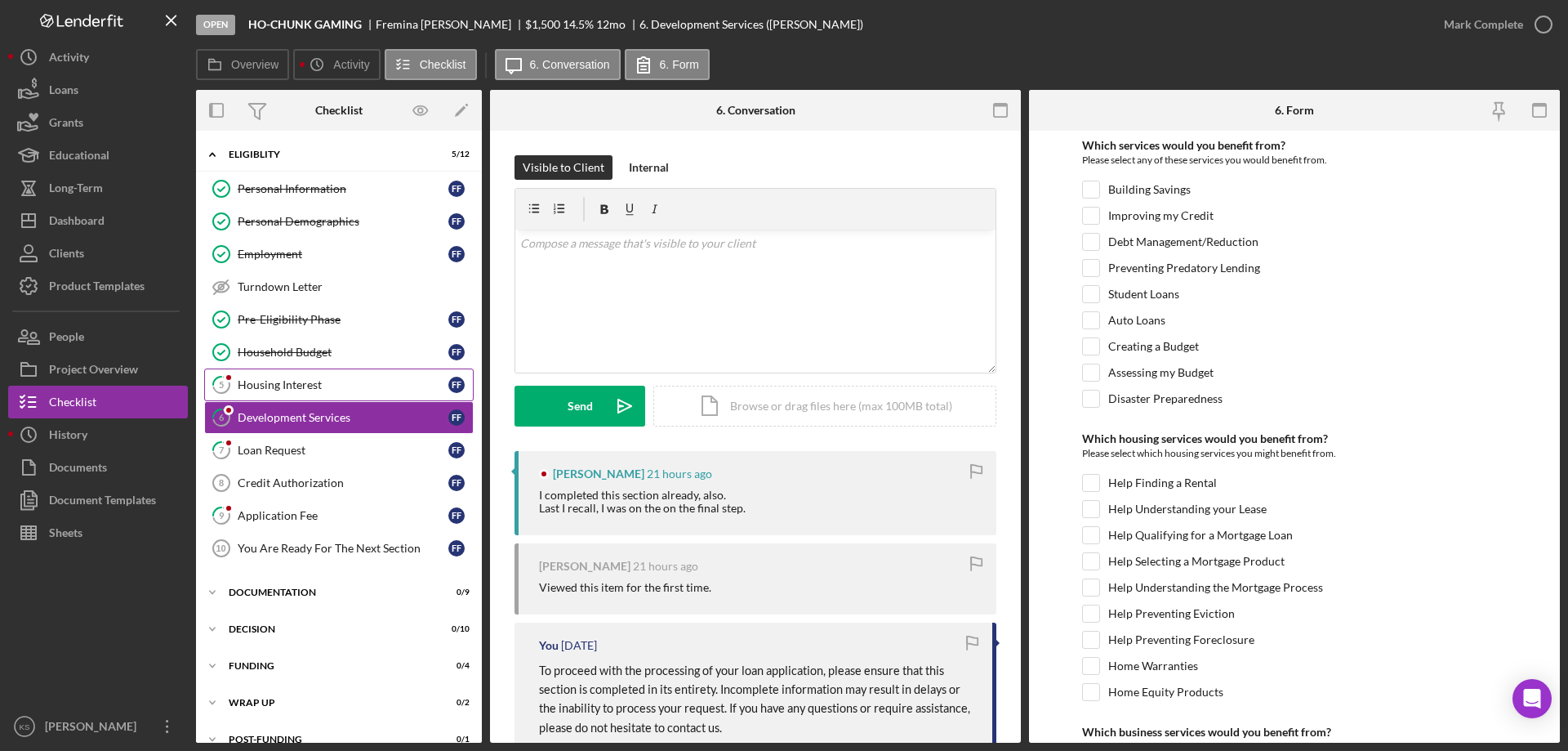
click at [301, 390] on div "Housing Interest" at bounding box center [343, 385] width 211 height 14
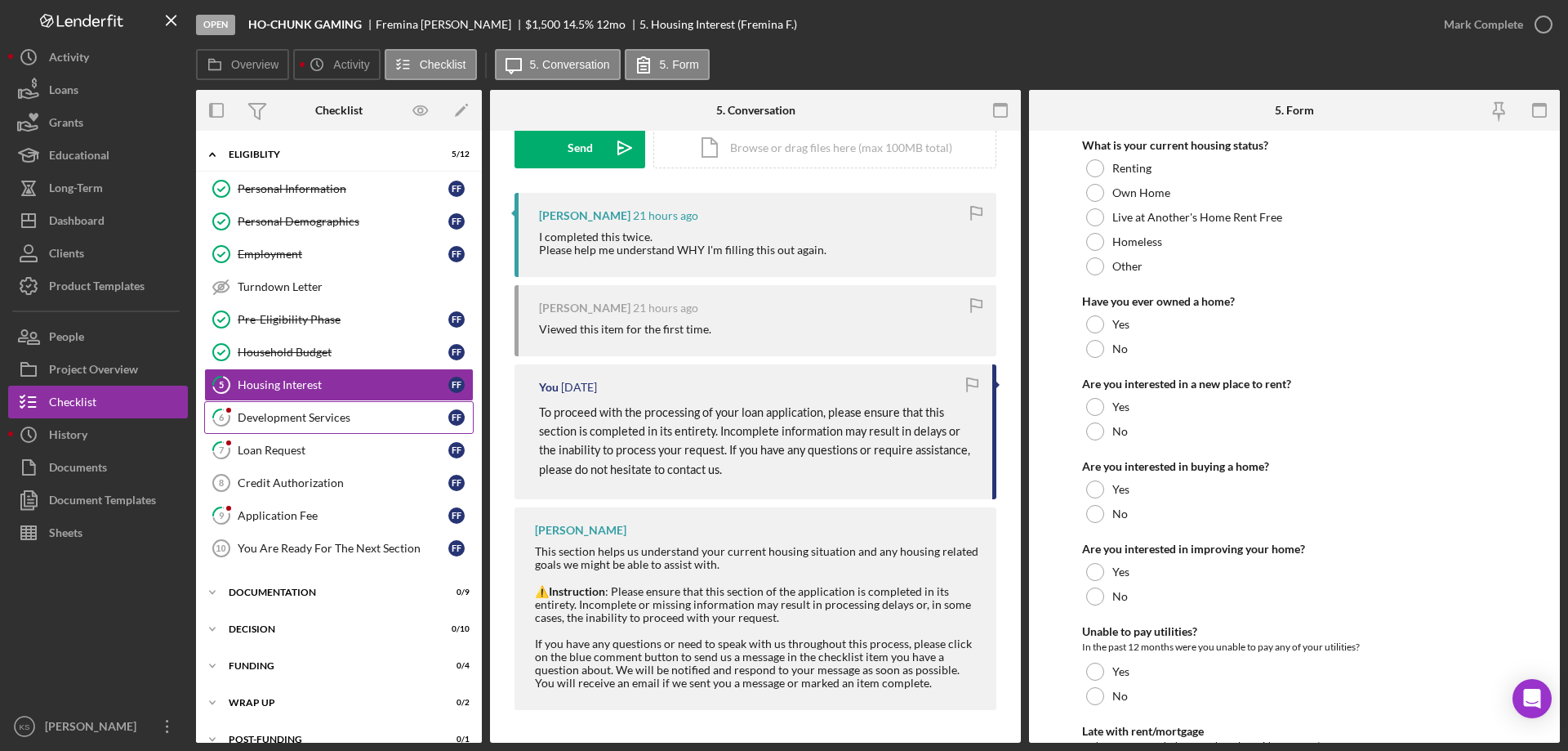
click at [300, 428] on link "6 Development Services F F" at bounding box center [339, 417] width 270 height 33
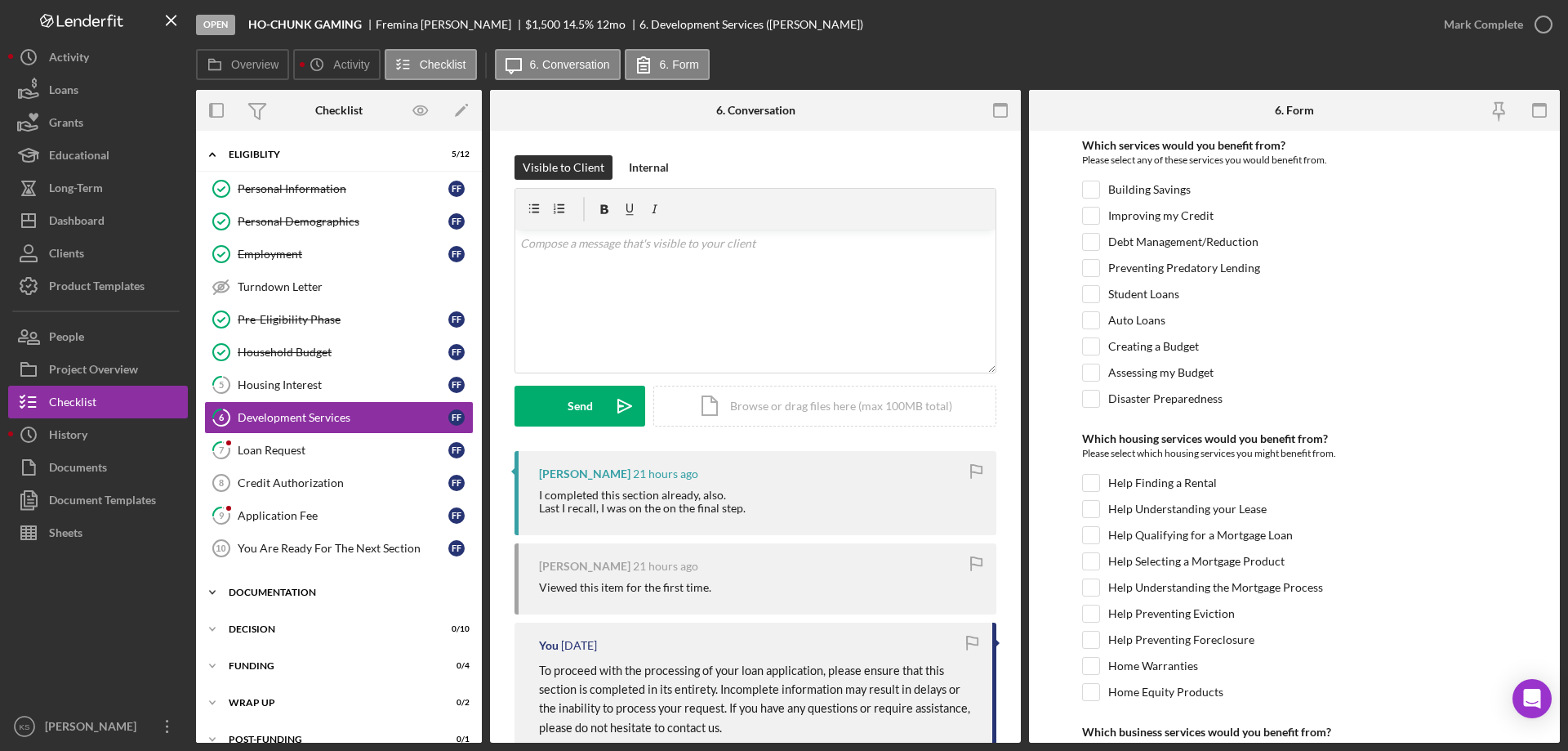
click at [305, 594] on div "Documentation" at bounding box center [344, 592] width 233 height 10
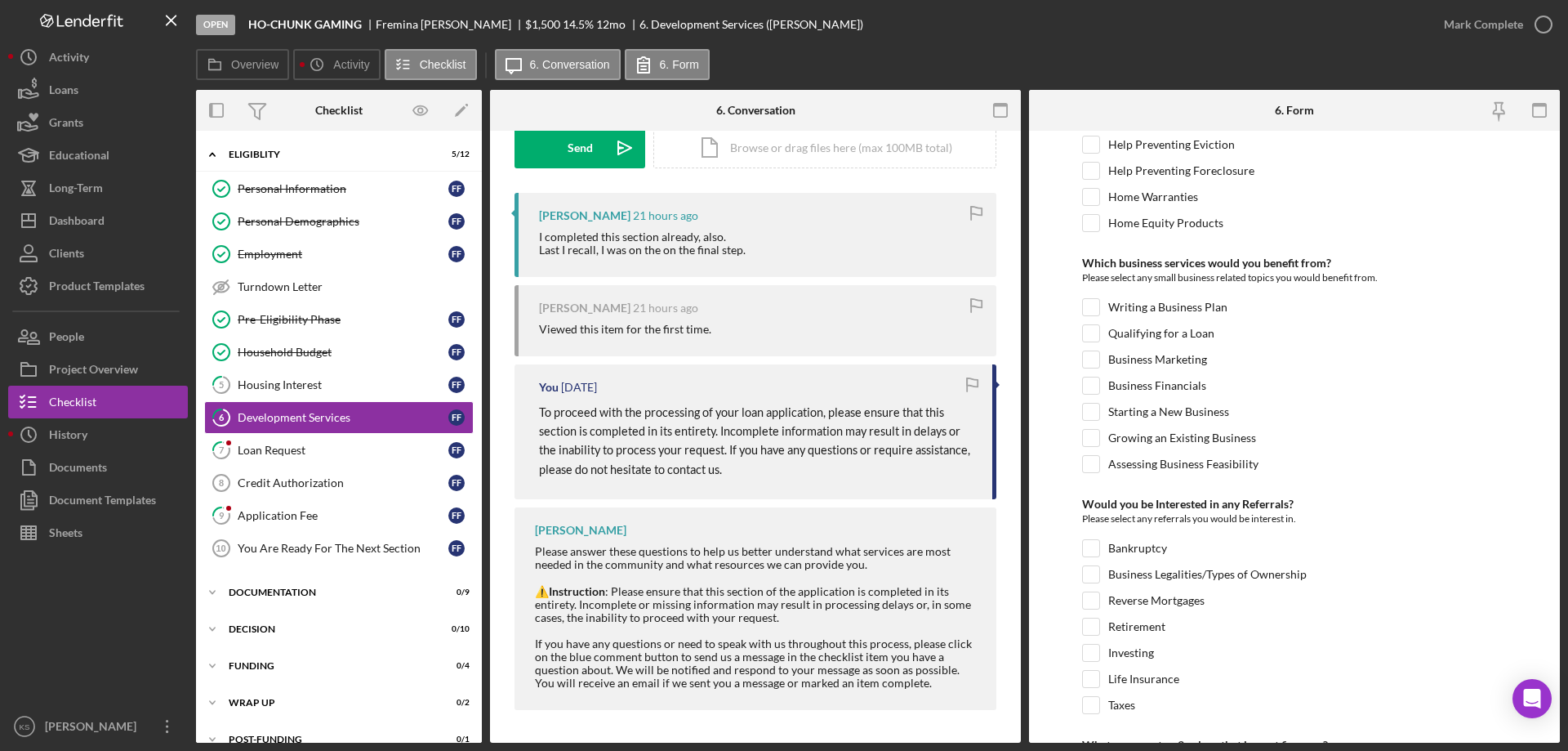
scroll to position [685, 0]
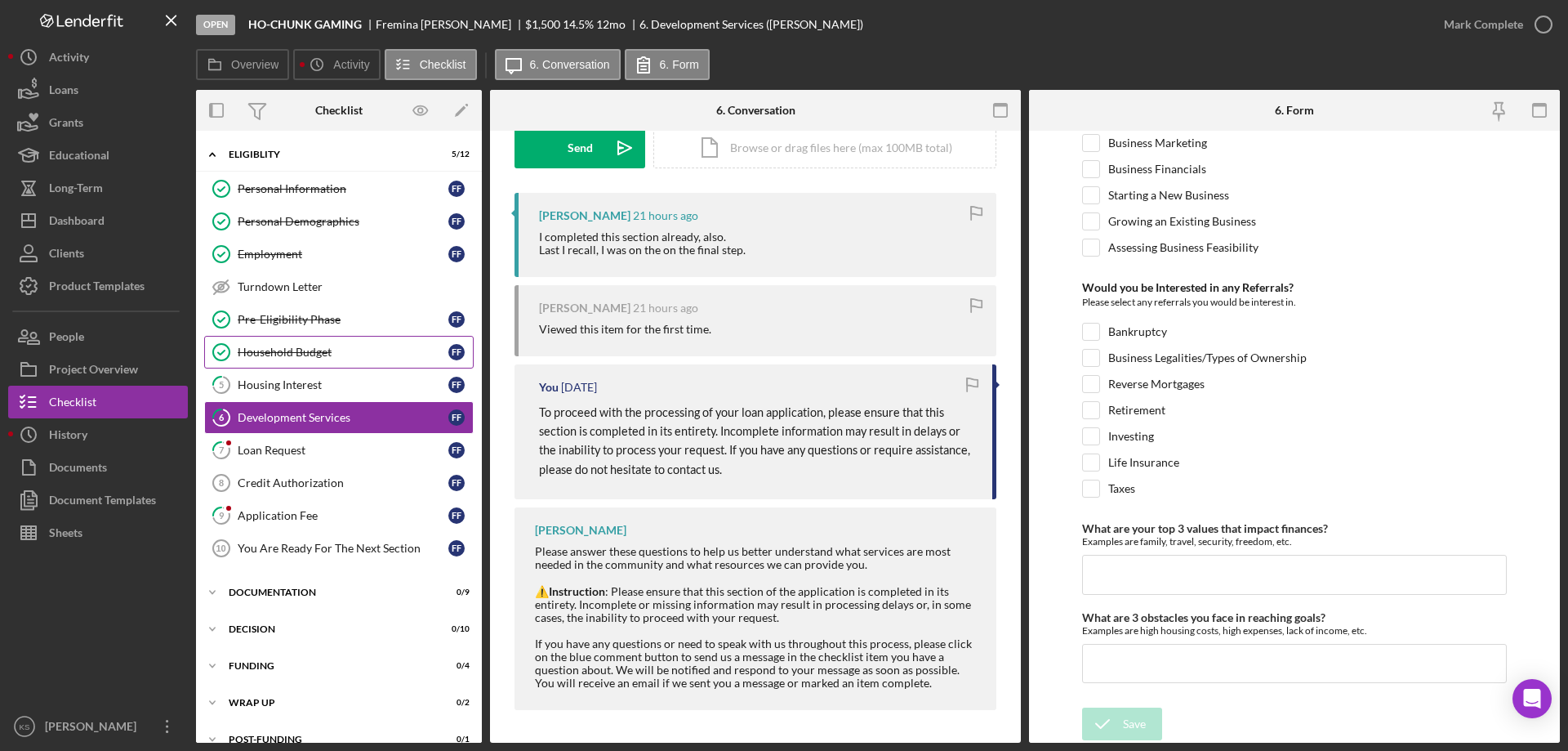
click at [300, 346] on div "Household Budget" at bounding box center [343, 352] width 211 height 14
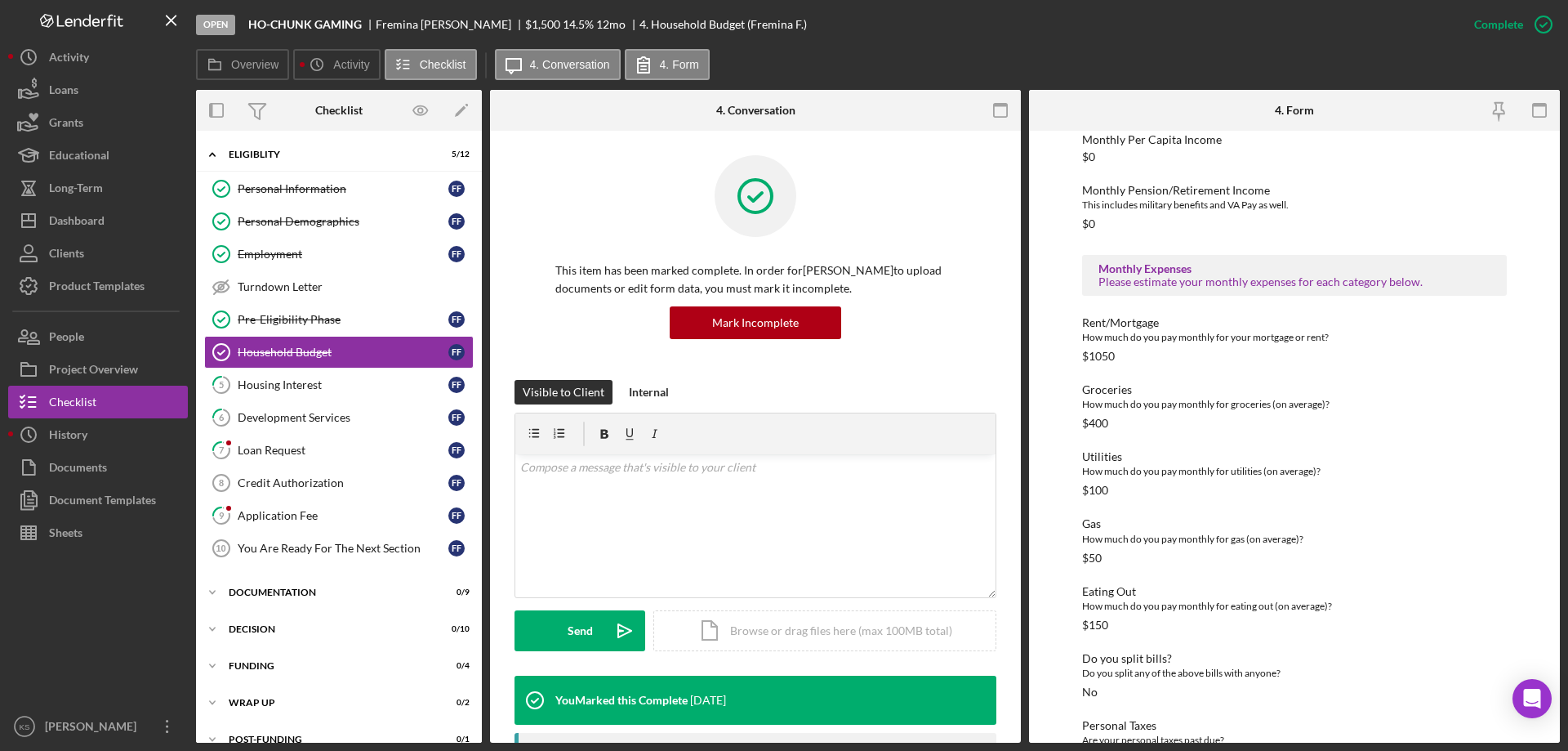
scroll to position [657, 0]
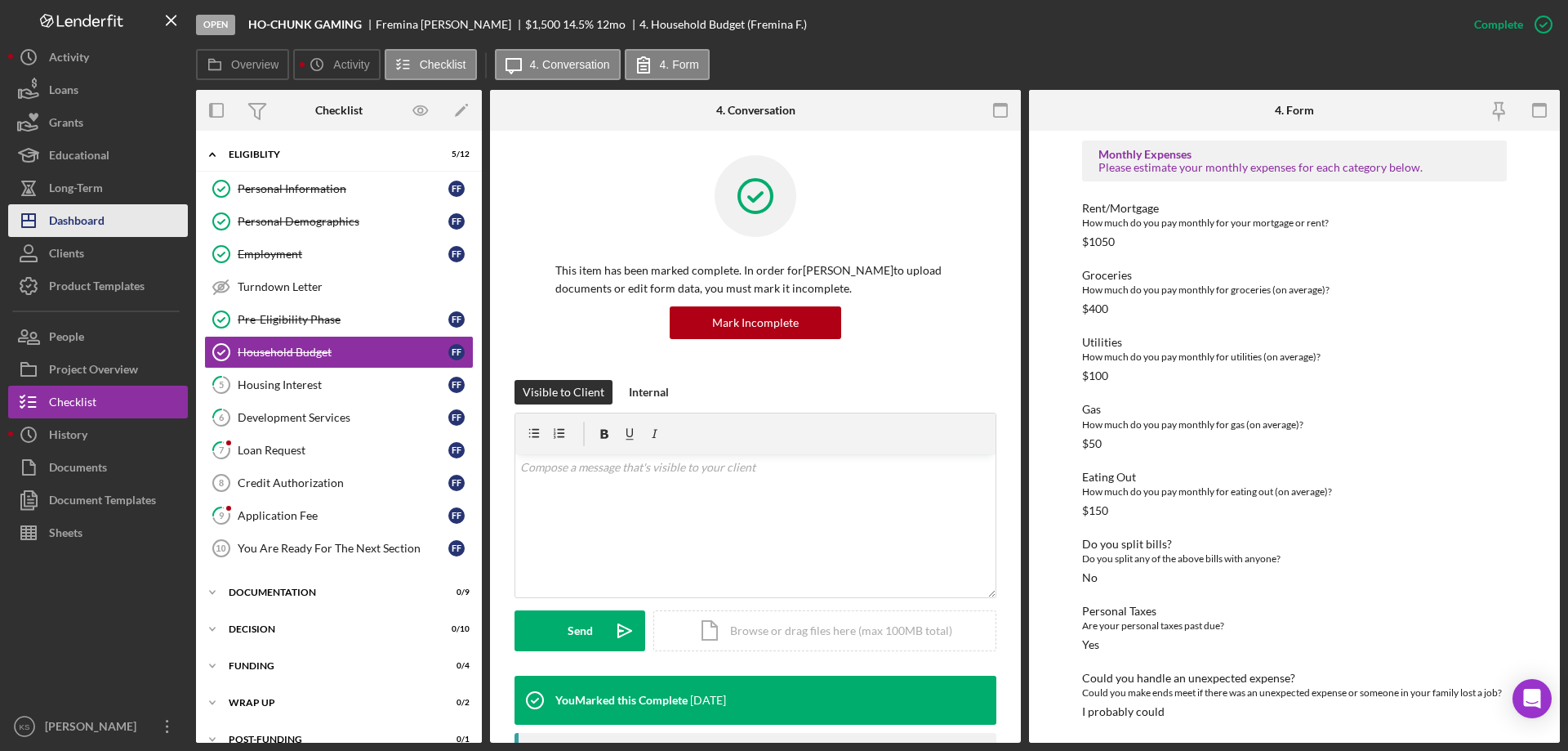
click at [80, 225] on div "Dashboard" at bounding box center [76, 223] width 55 height 37
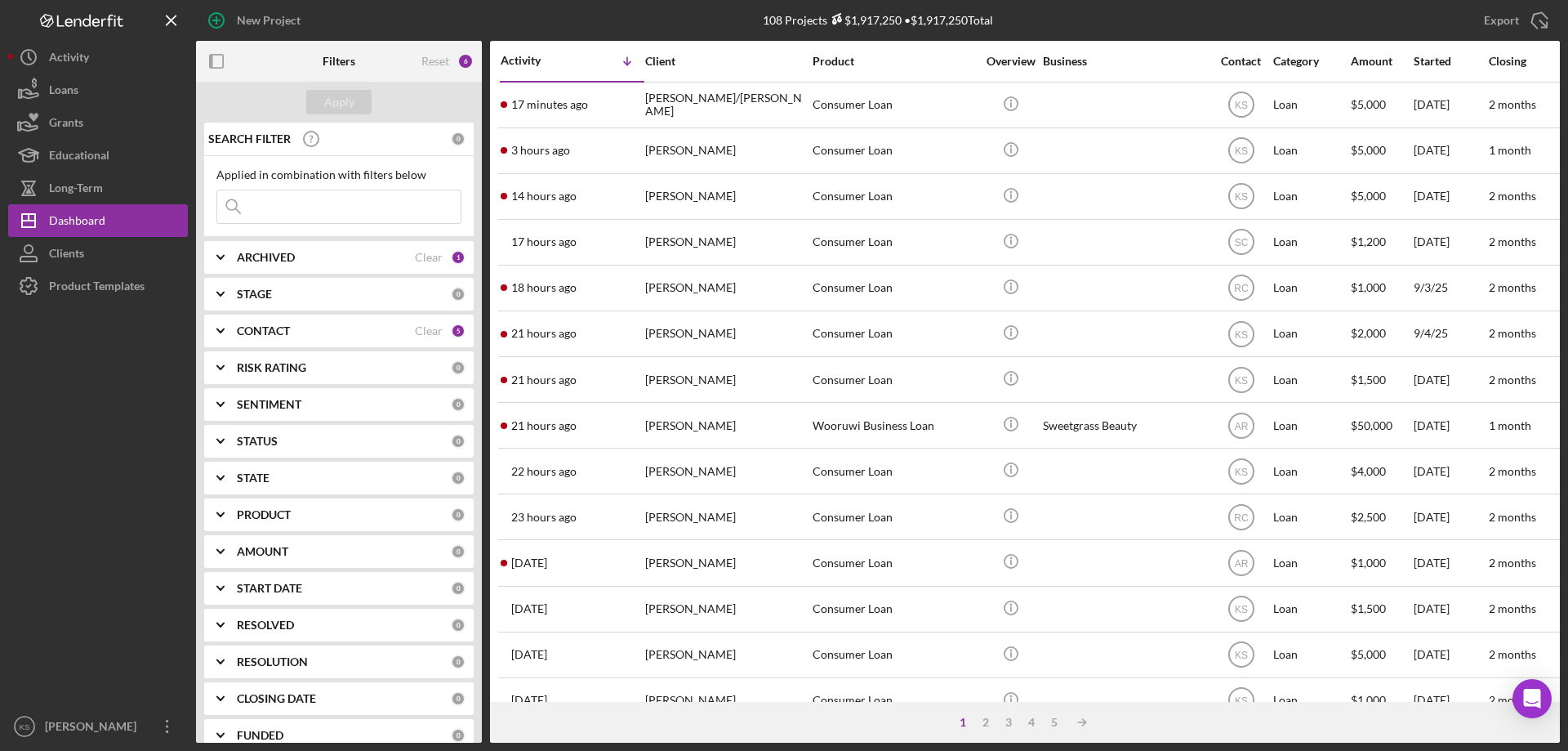
click at [307, 212] on input at bounding box center [340, 207] width 244 height 33
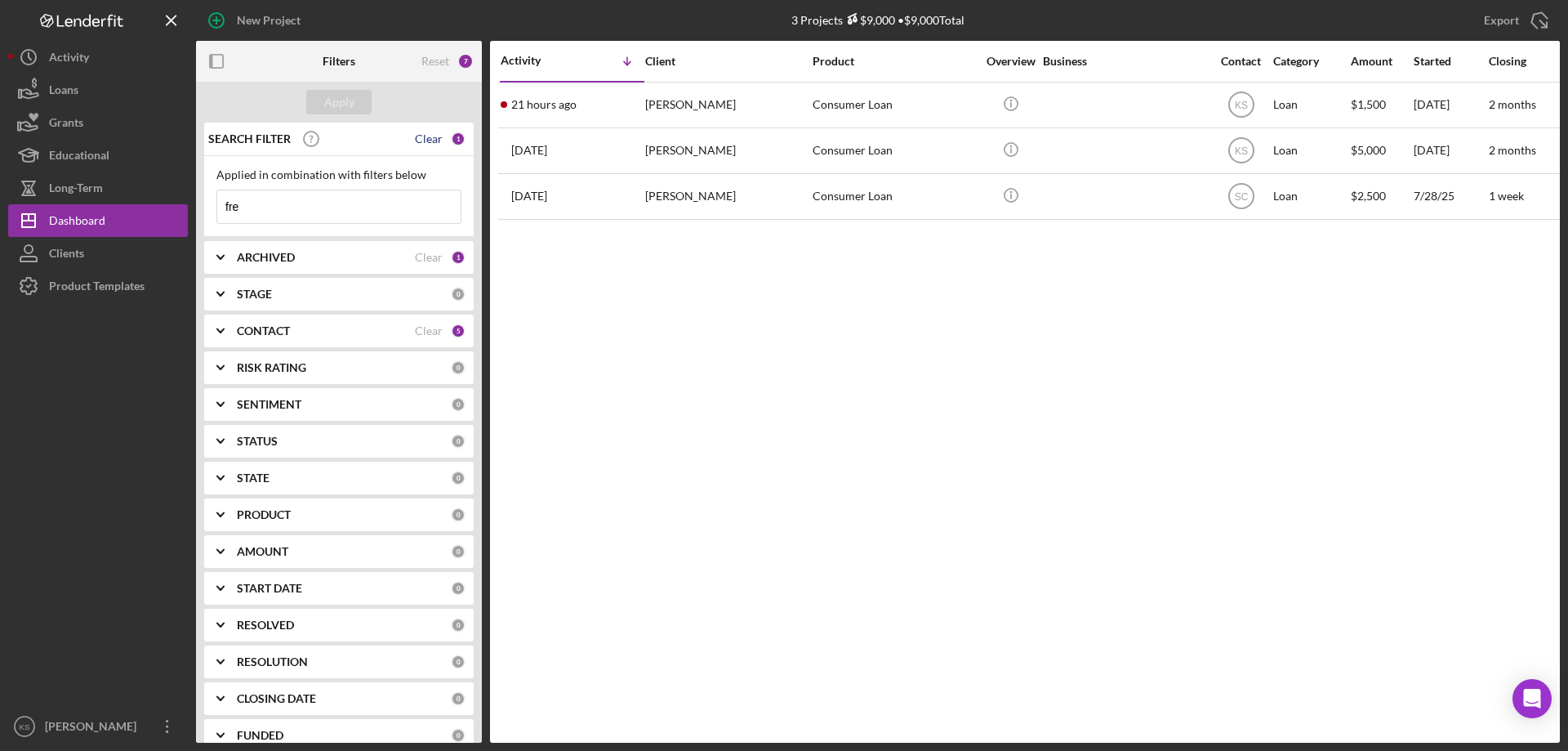
type input "fre"
click at [427, 143] on div "Clear" at bounding box center [429, 139] width 28 height 14
click at [340, 103] on div "Apply" at bounding box center [339, 102] width 30 height 24
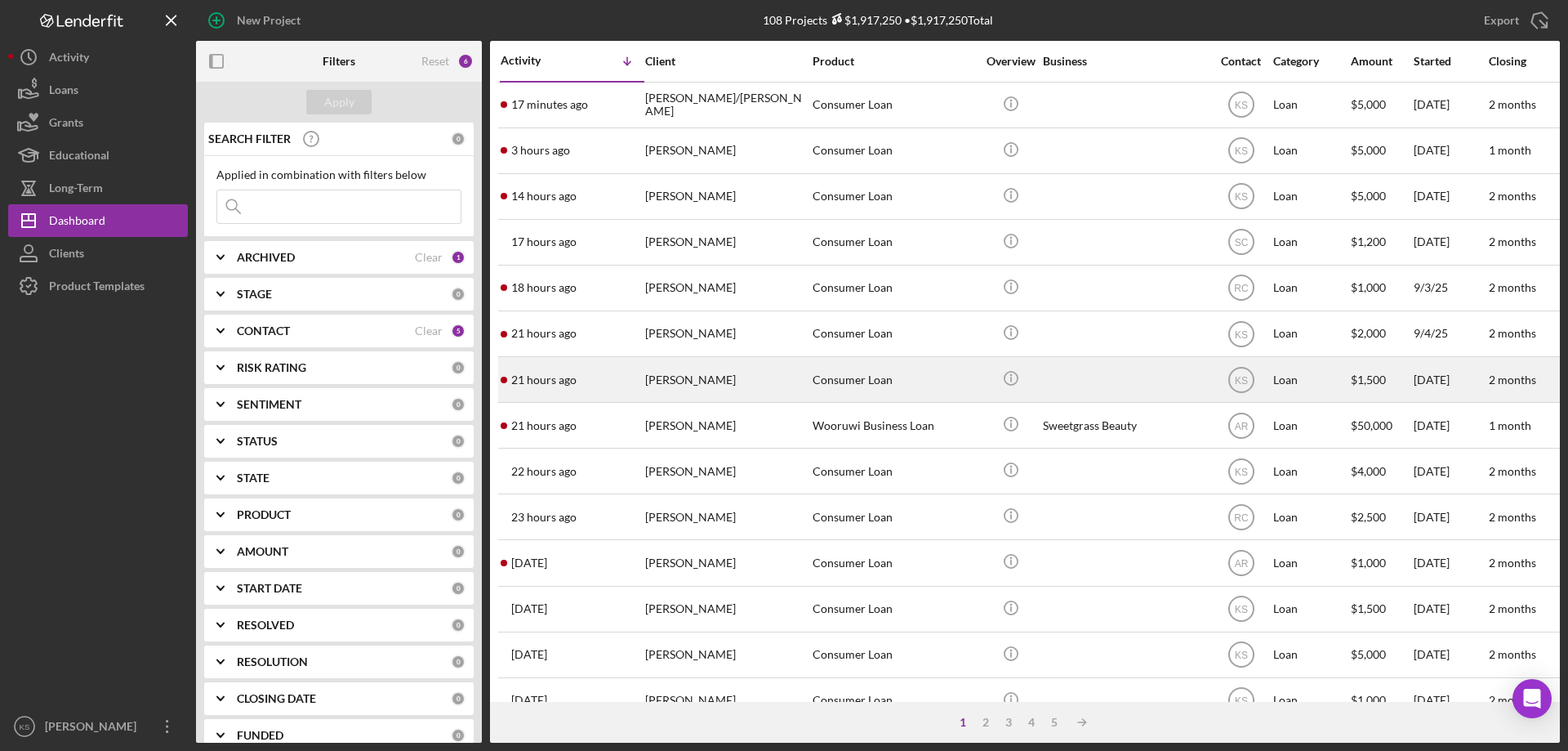
click at [705, 376] on div "Fremina Funmaker" at bounding box center [726, 379] width 163 height 44
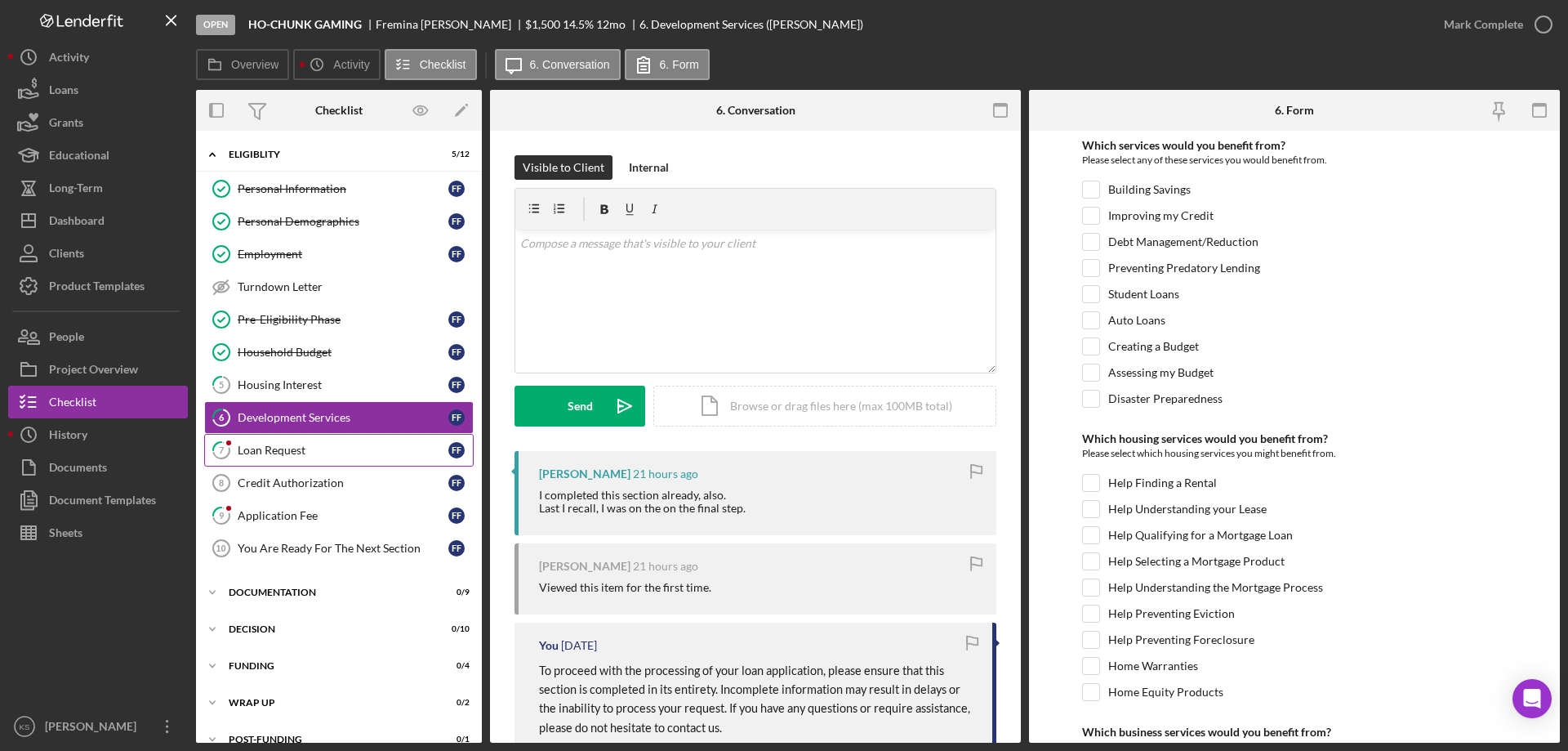
click at [315, 456] on div "Loan Request" at bounding box center [343, 450] width 211 height 14
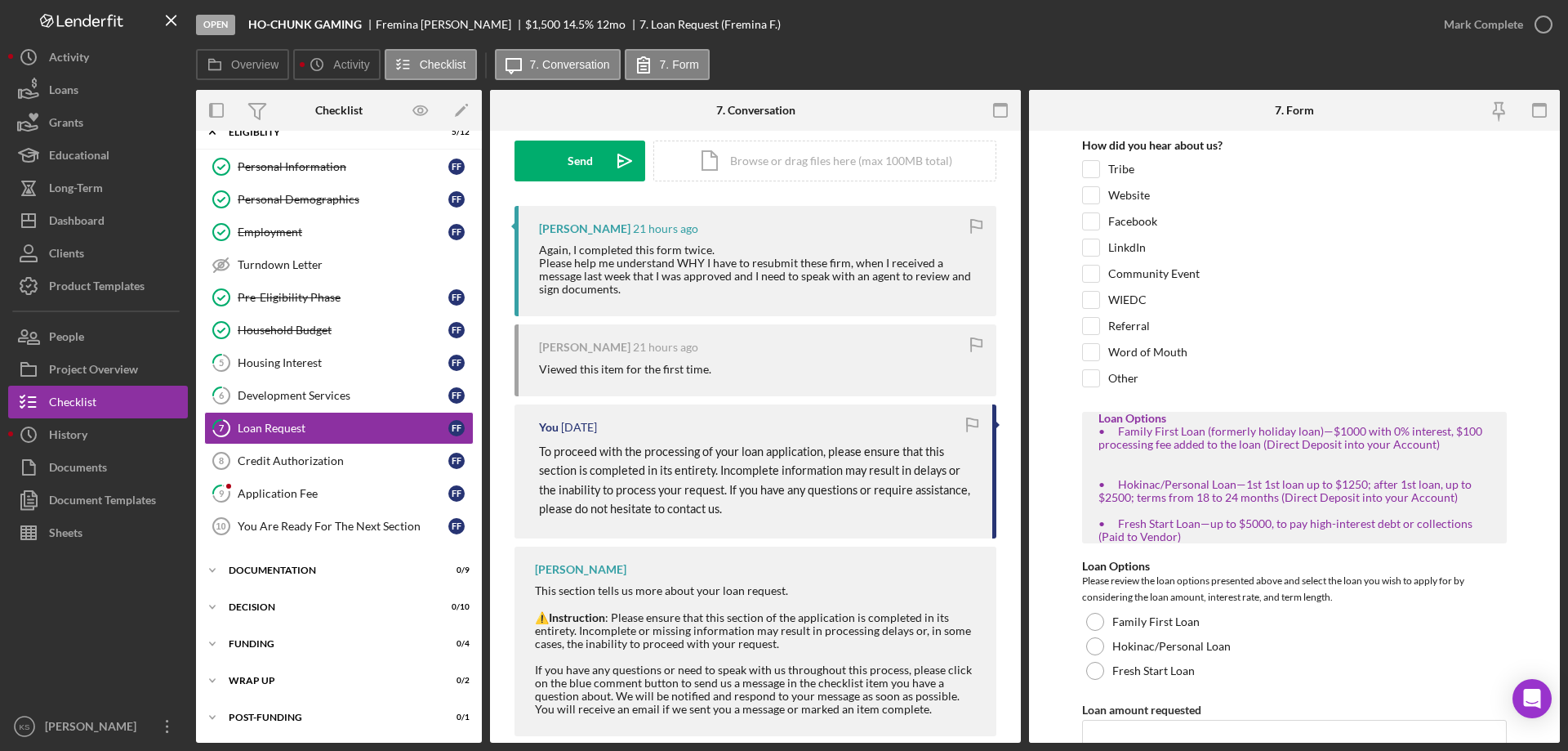
scroll to position [271, 0]
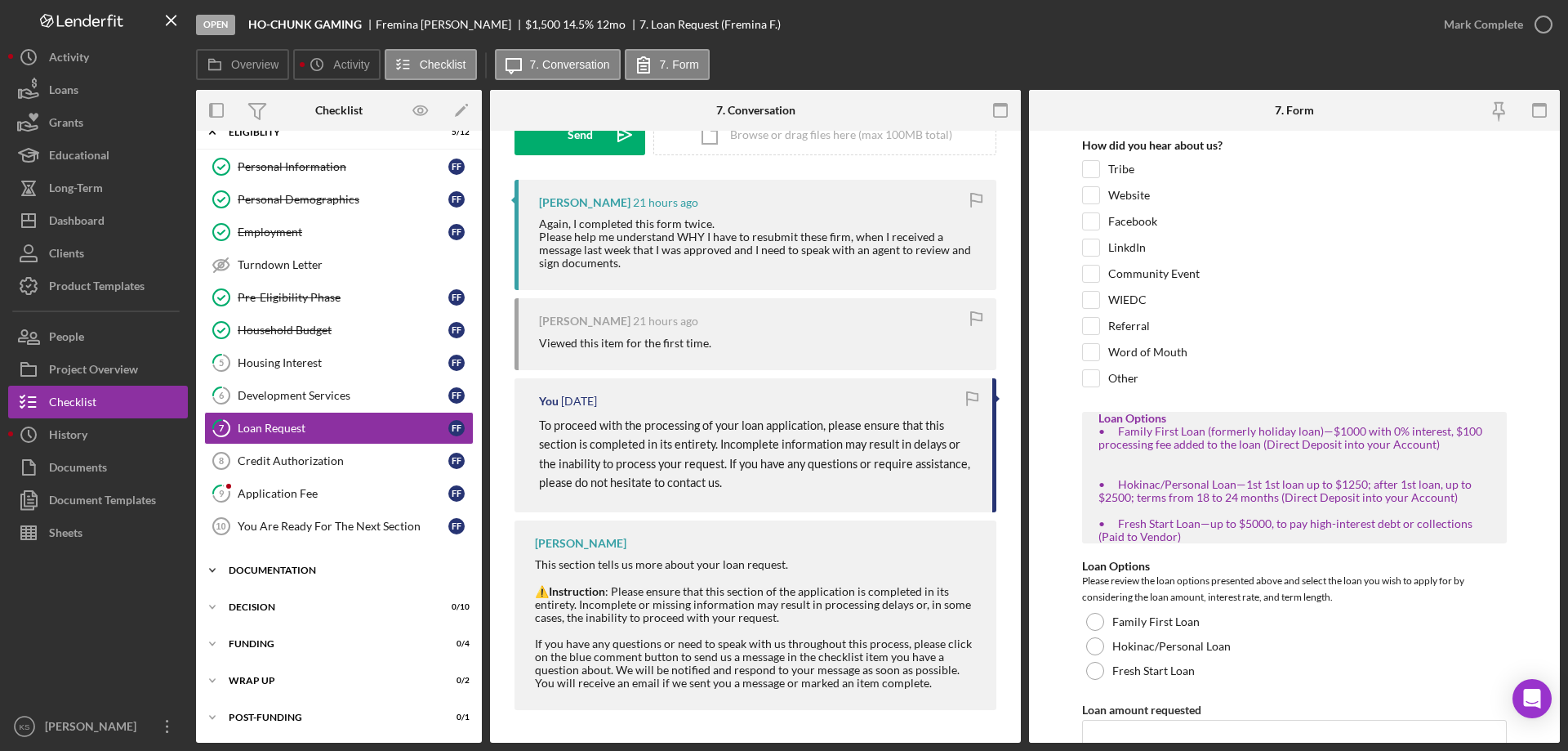
click at [231, 566] on div "Documentation" at bounding box center [344, 570] width 233 height 10
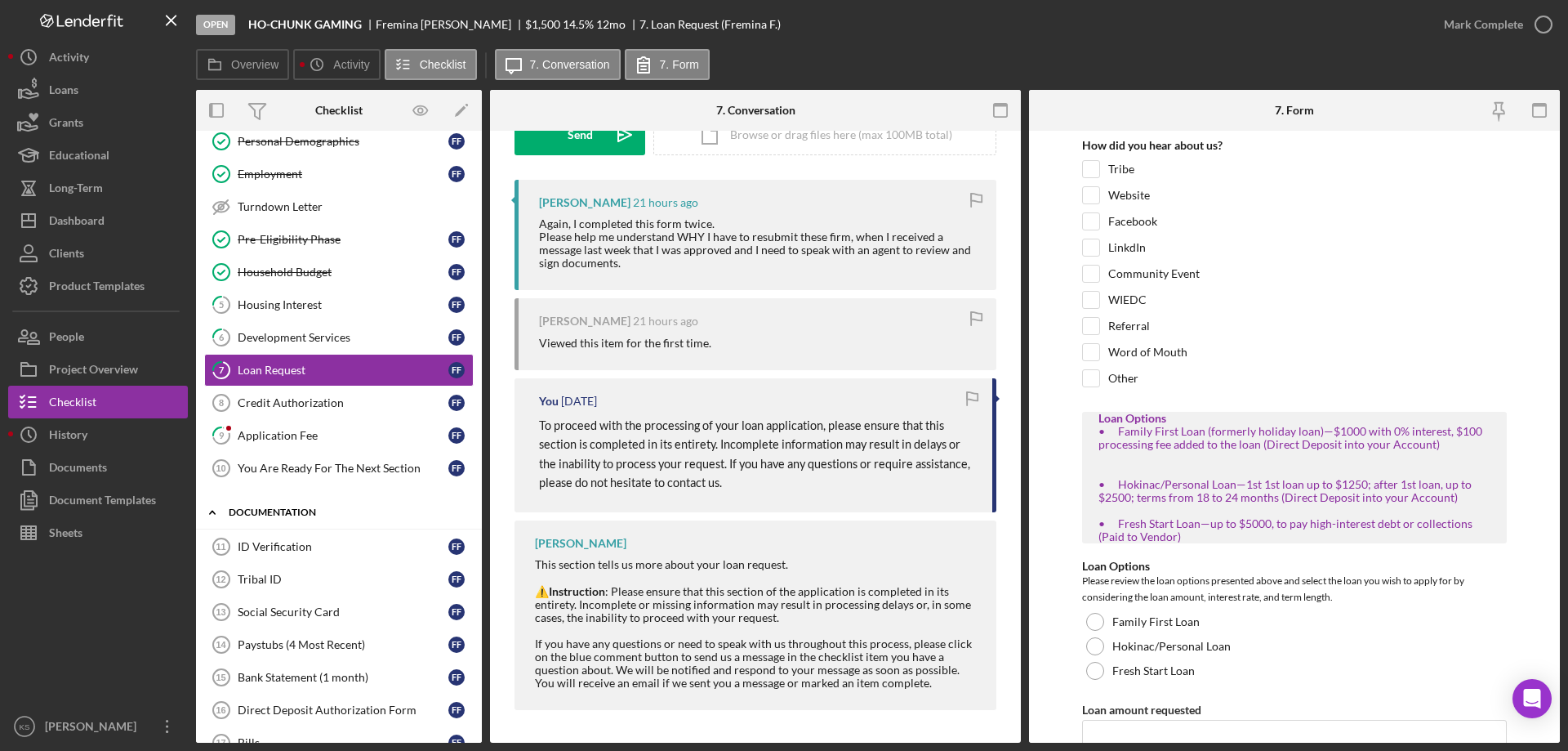
click at [275, 513] on div "Documentation" at bounding box center [344, 512] width 233 height 10
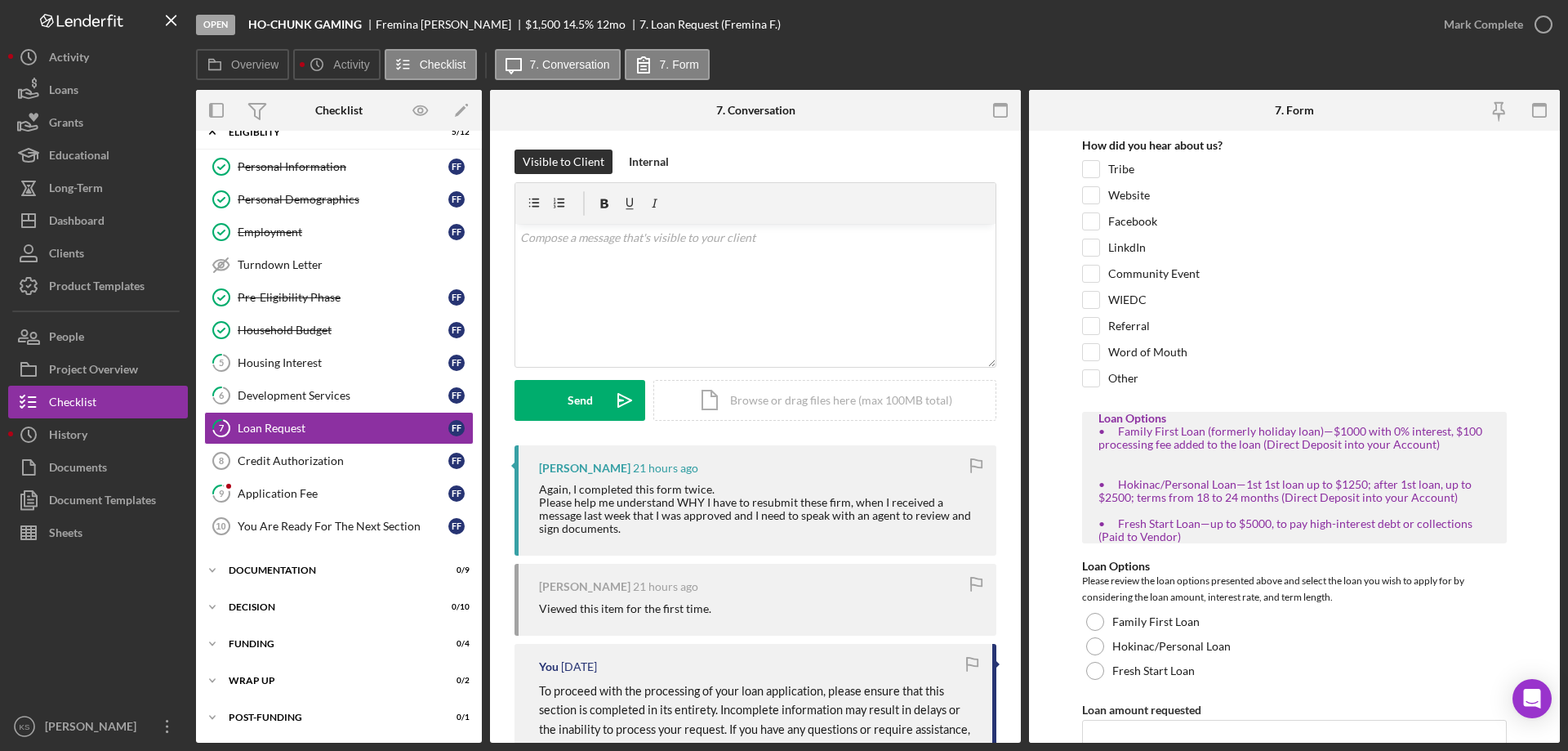
scroll to position [0, 0]
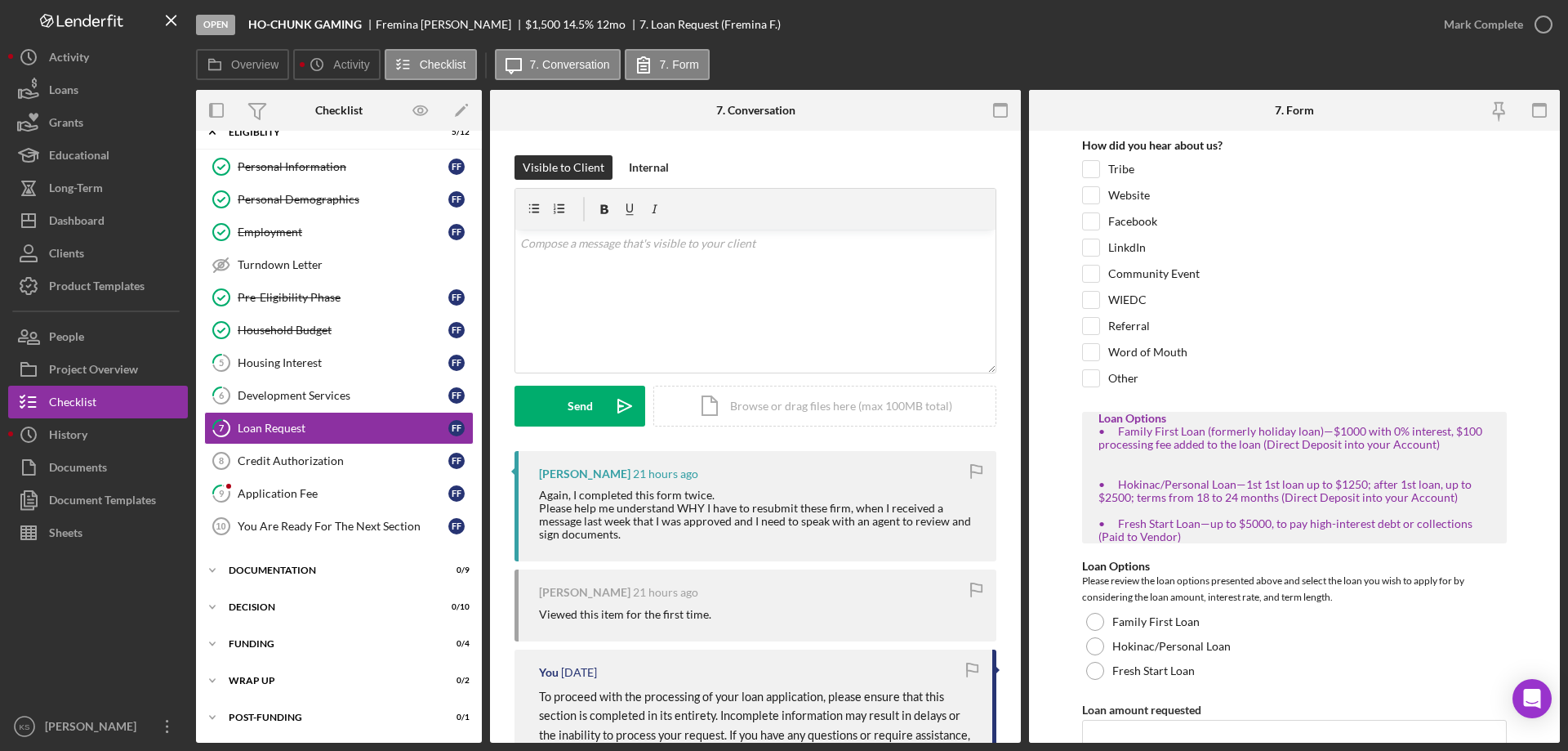
drag, startPoint x: 542, startPoint y: 474, endPoint x: 560, endPoint y: 480, distance: 19.0
click at [631, 476] on div "Fremina Funmaker" at bounding box center [584, 474] width 92 height 14
click at [737, 540] on div "Again, I completed this form twice. Please help me understand WHY I have to res…" at bounding box center [759, 515] width 441 height 52
click at [295, 358] on div "Housing Interest" at bounding box center [343, 363] width 211 height 14
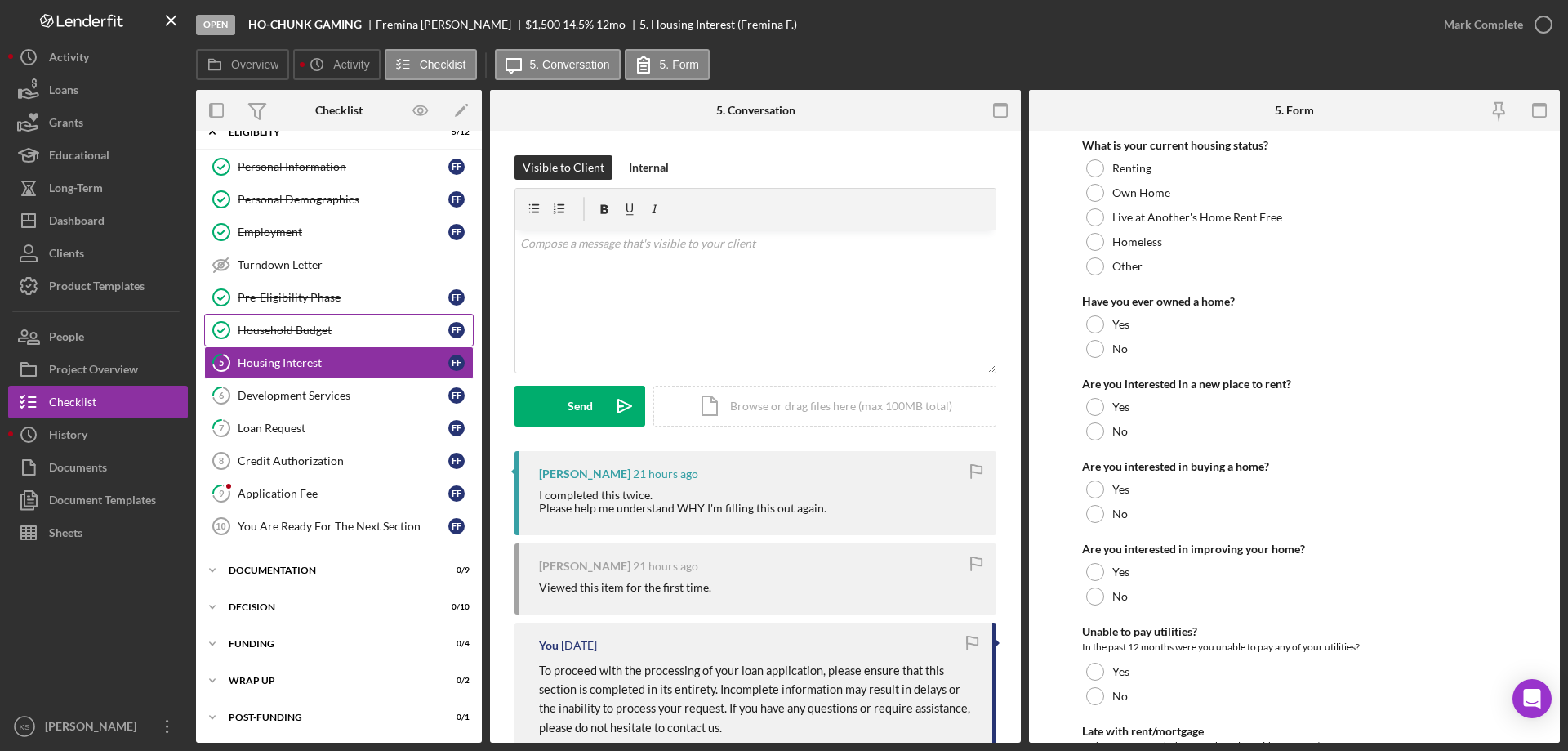
click at [291, 329] on div "Household Budget" at bounding box center [343, 330] width 211 height 14
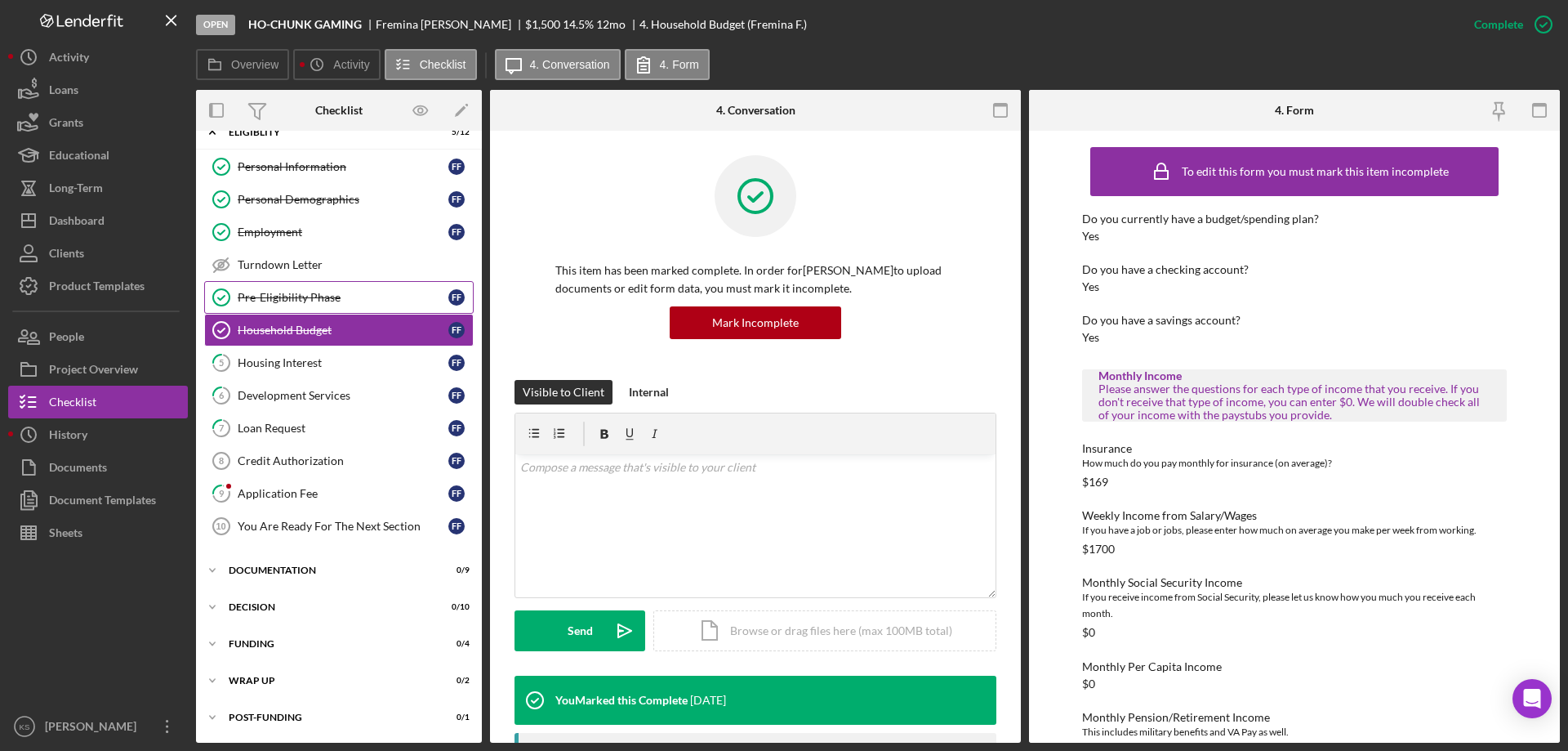
click at [296, 297] on div "Pre-Eligibility Phase" at bounding box center [343, 297] width 211 height 14
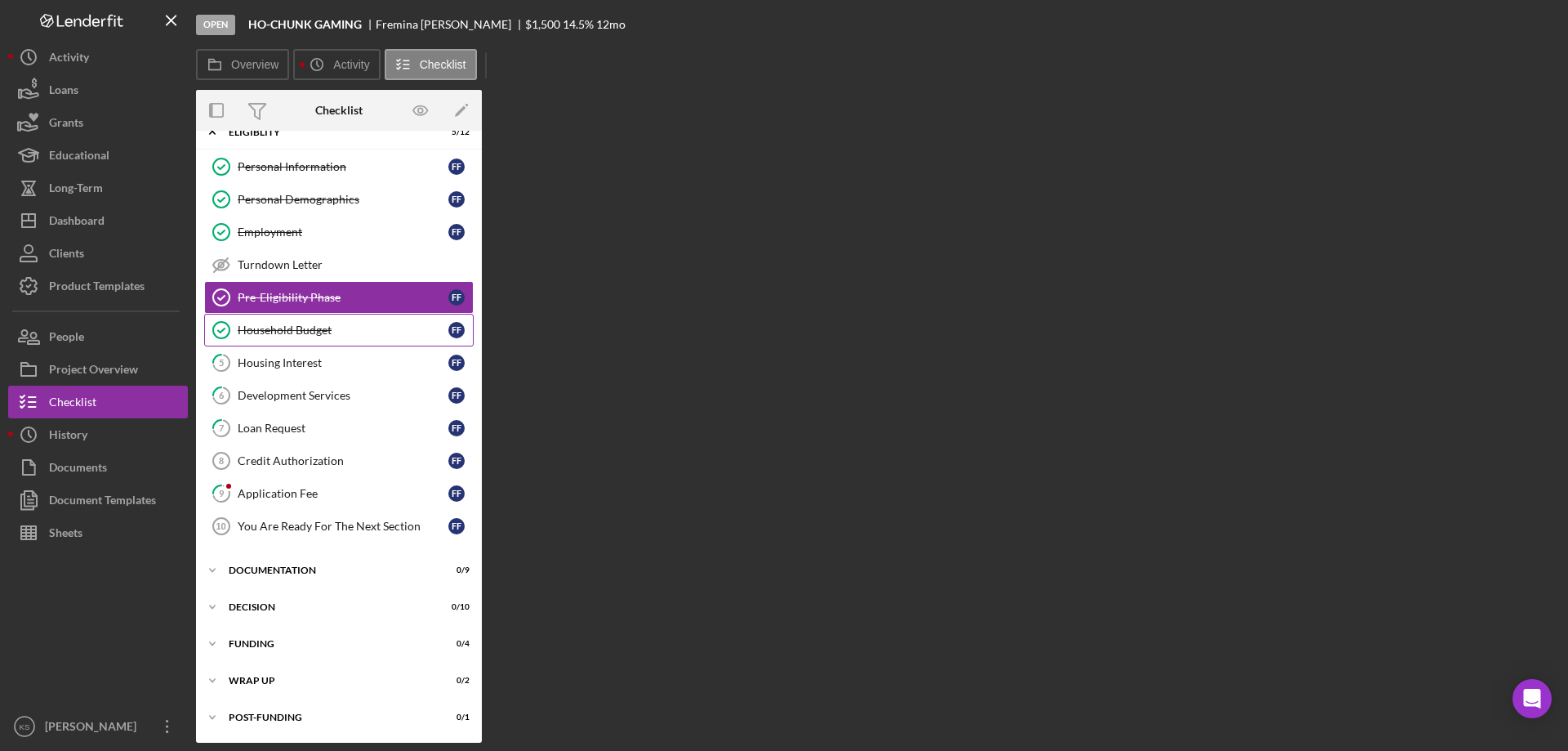
scroll to position [20, 0]
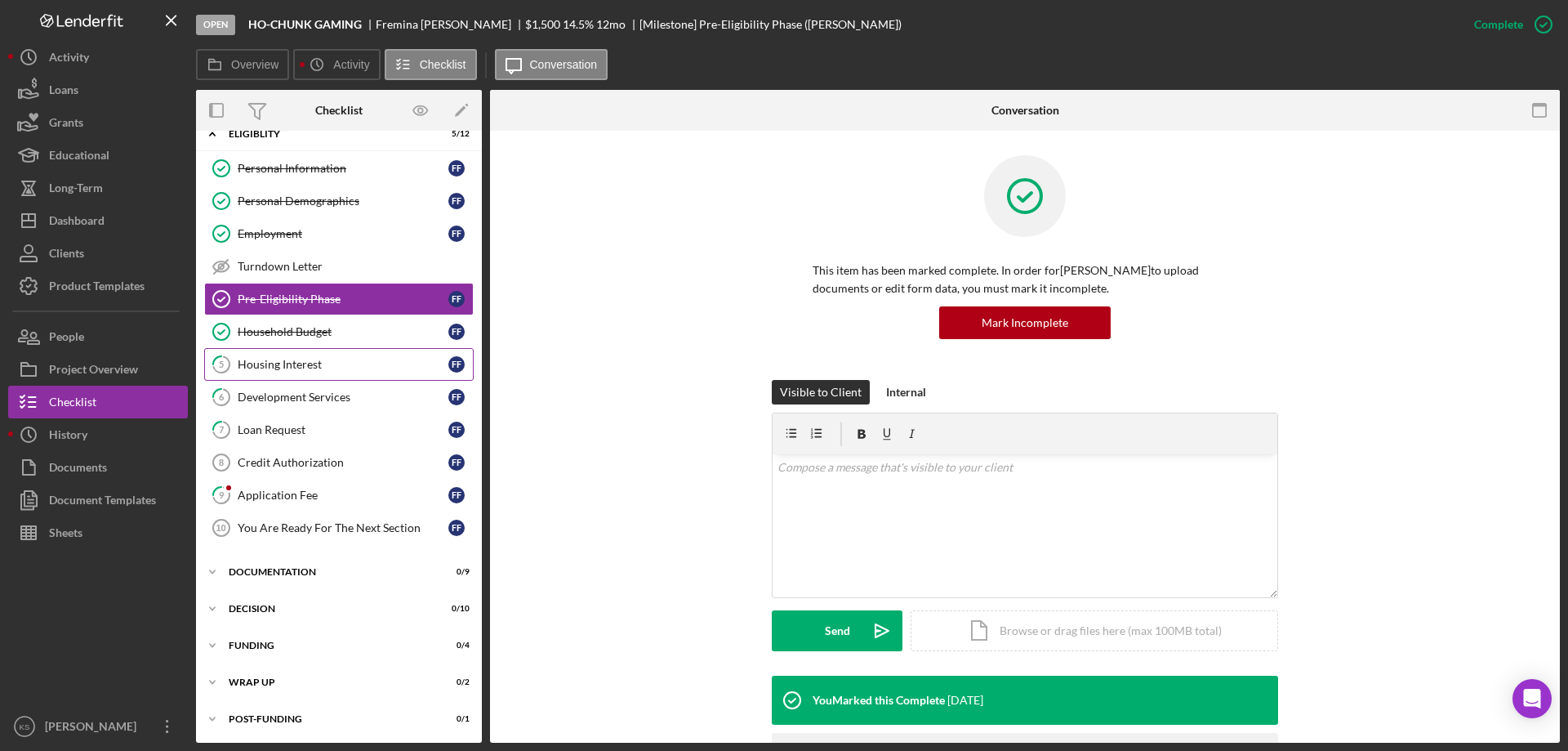
click at [280, 359] on div "Housing Interest" at bounding box center [343, 365] width 211 height 14
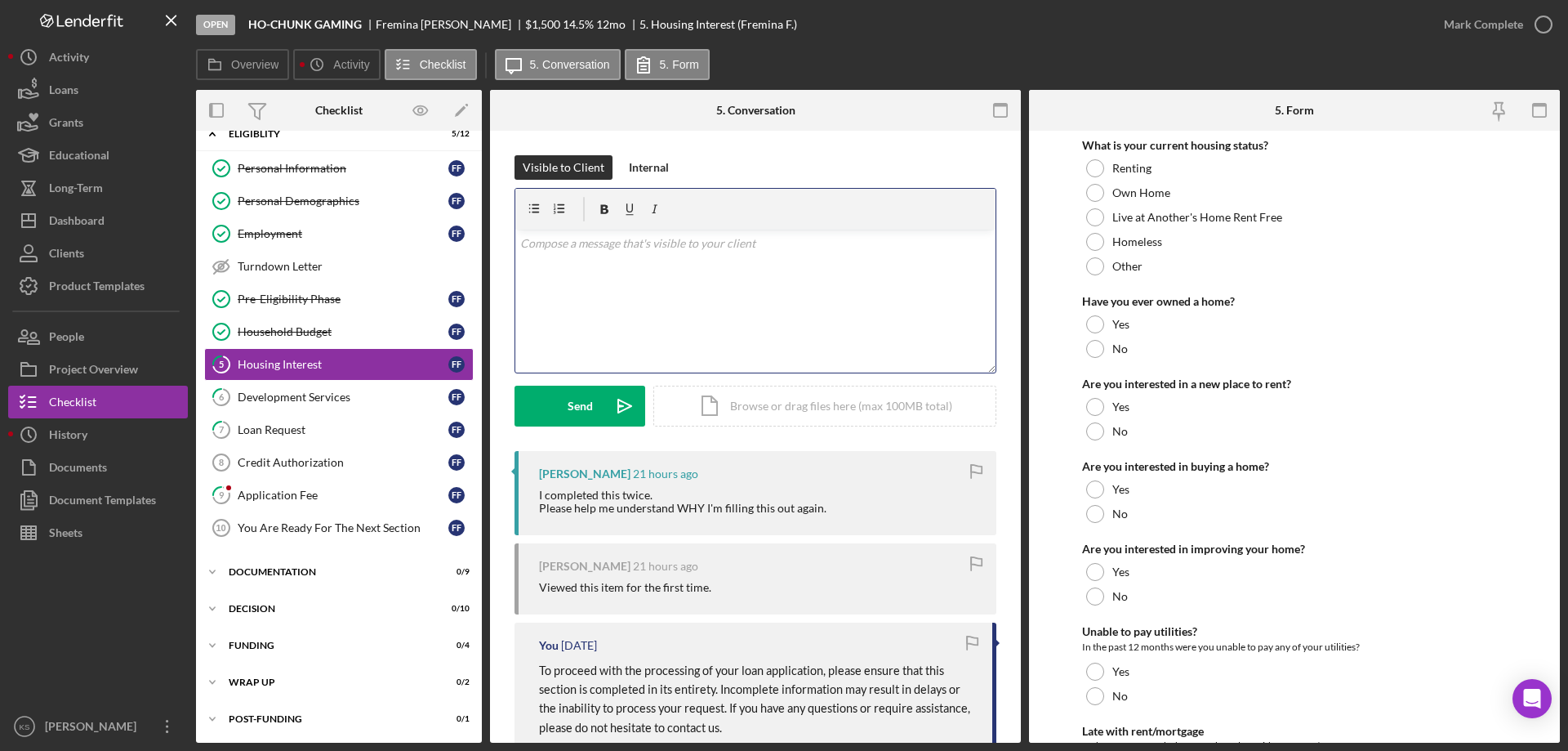
click at [643, 273] on div "v Color teal Color pink Remove color Add row above Add row below Add column bef…" at bounding box center [755, 301] width 480 height 143
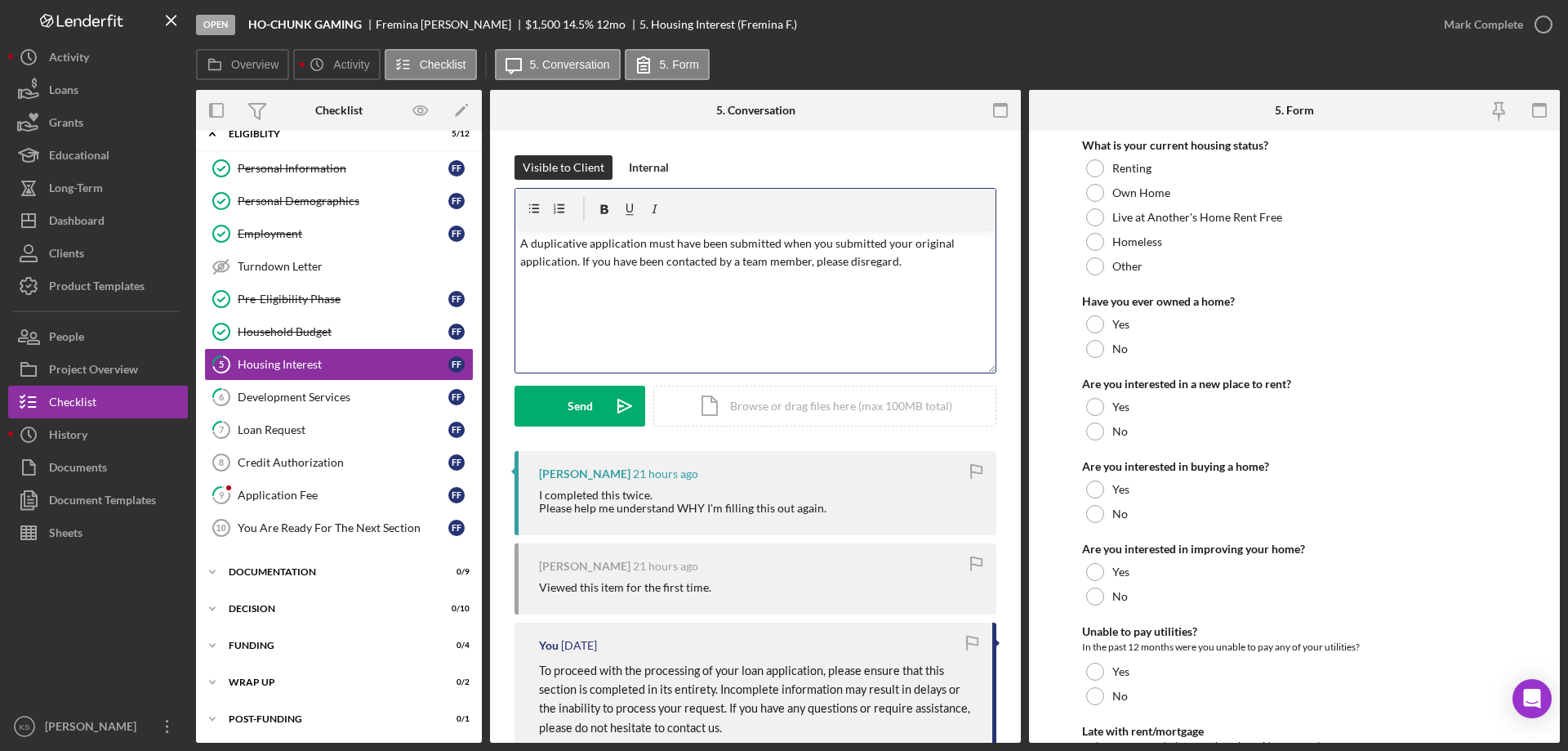
click at [600, 243] on p "A duplicative application must have been submitted when you submitted your orig…" at bounding box center [755, 253] width 471 height 37
click at [0, 0] on span "application." at bounding box center [0, 0] width 0 height 0
click at [600, 259] on p "You must have submitted a duplicative application at the same time as your orig…" at bounding box center [755, 253] width 471 height 37
click at [550, 296] on div "v Color teal Color pink Remove color Add row above Add row below Add column bef…" at bounding box center [755, 301] width 480 height 143
click at [919, 267] on p "You must have submitted a duplicative application at the same time as your orig…" at bounding box center [755, 253] width 471 height 37
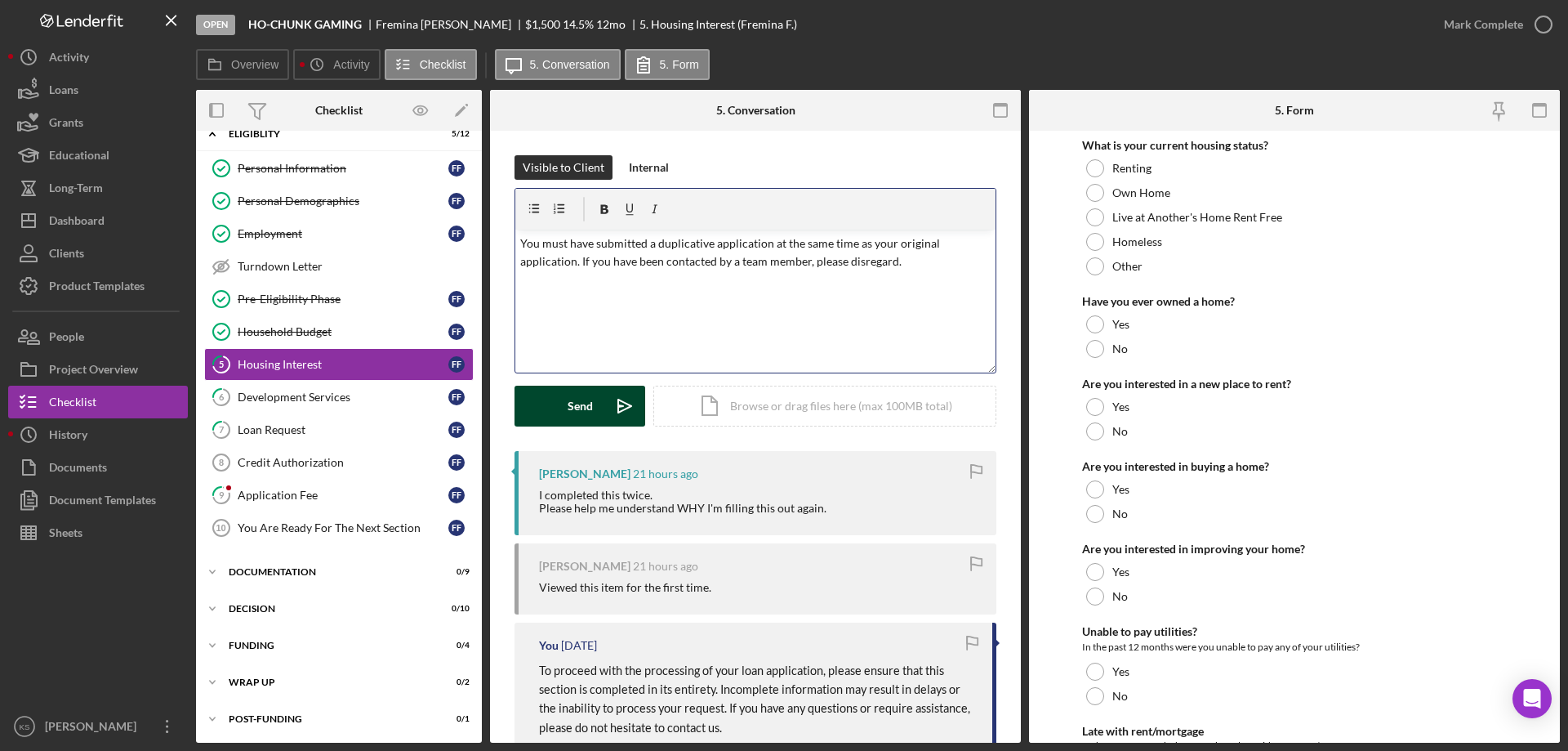
click at [570, 387] on div "Send" at bounding box center [580, 406] width 25 height 41
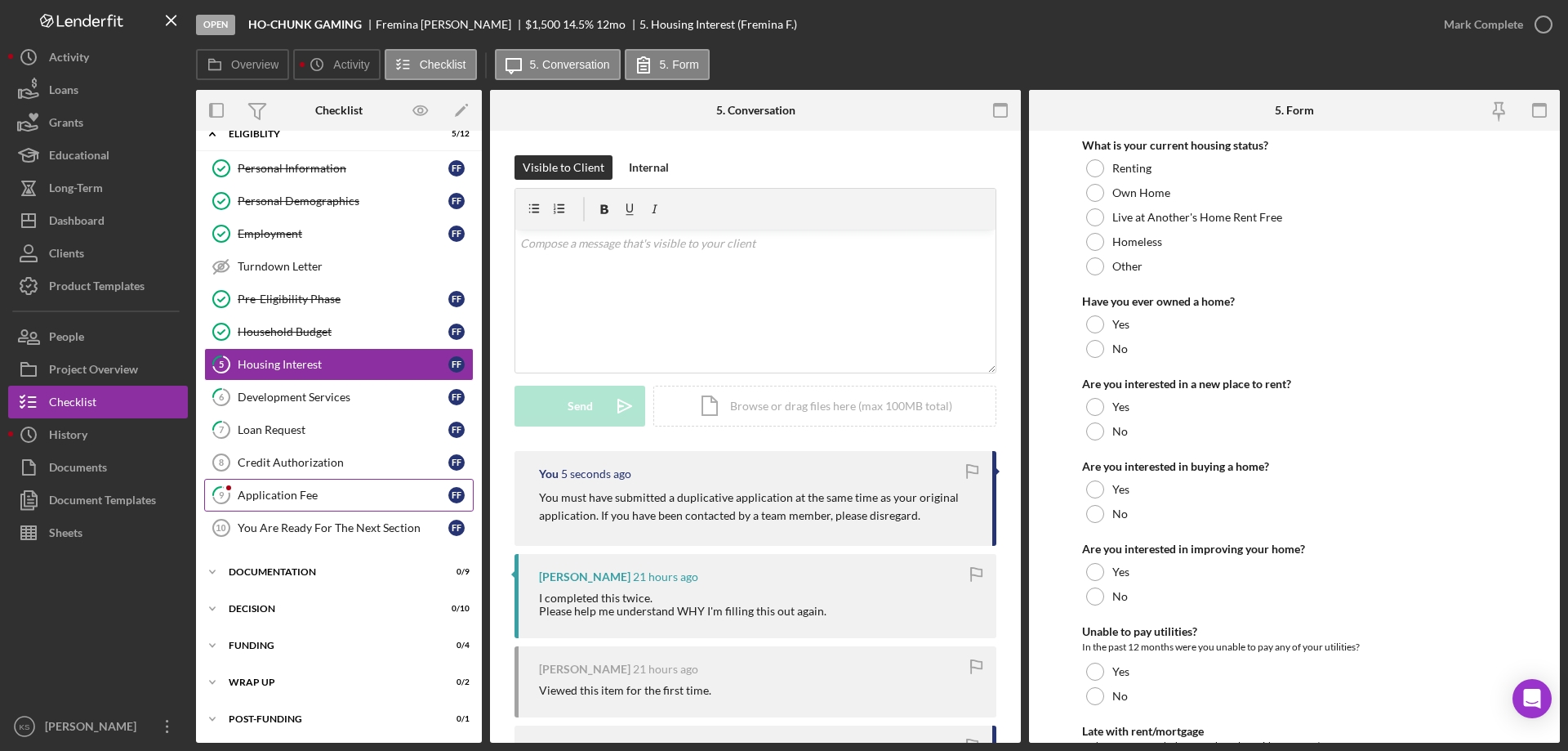
click at [287, 495] on div "Application Fee" at bounding box center [343, 496] width 211 height 14
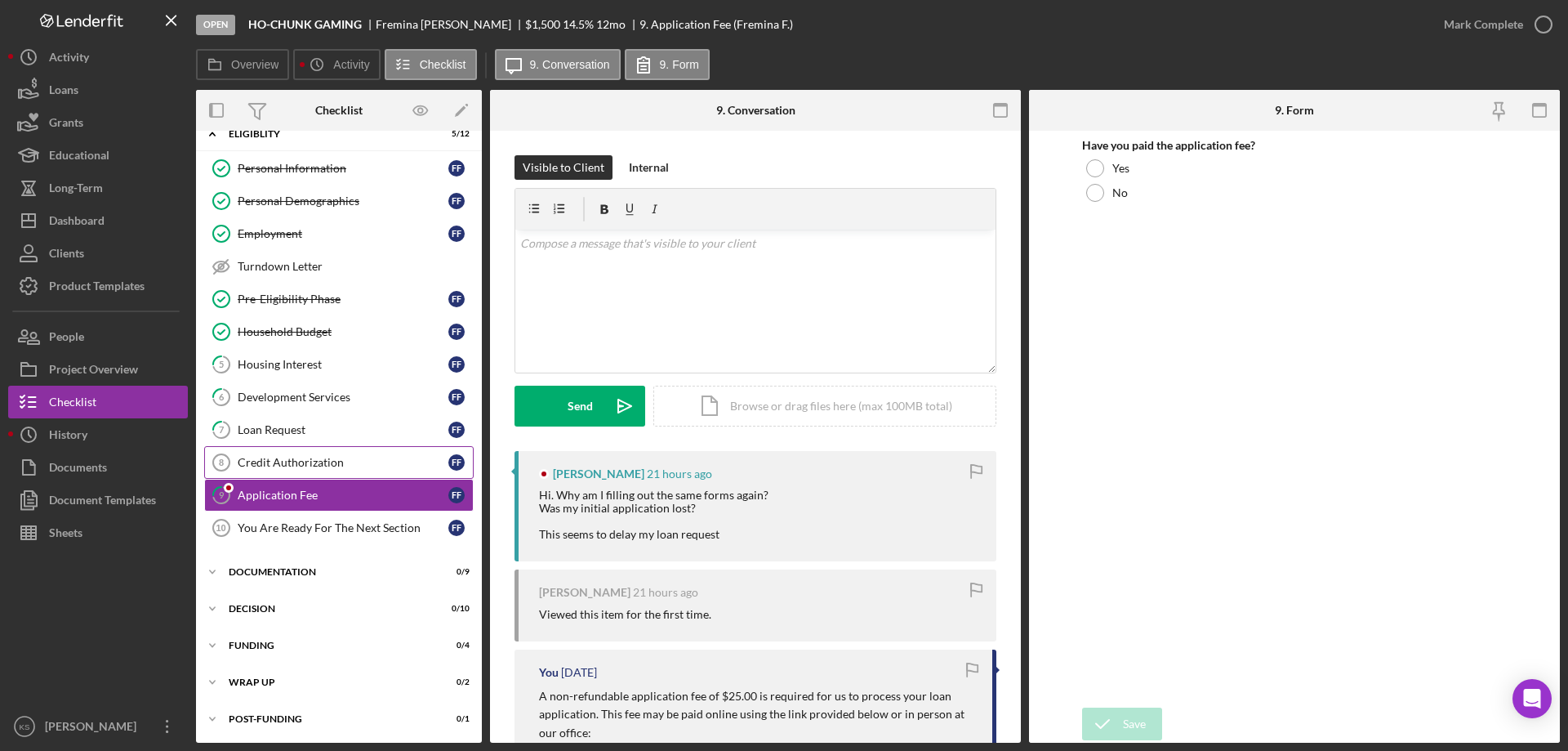
click at [295, 459] on div "Credit Authorization" at bounding box center [343, 463] width 211 height 14
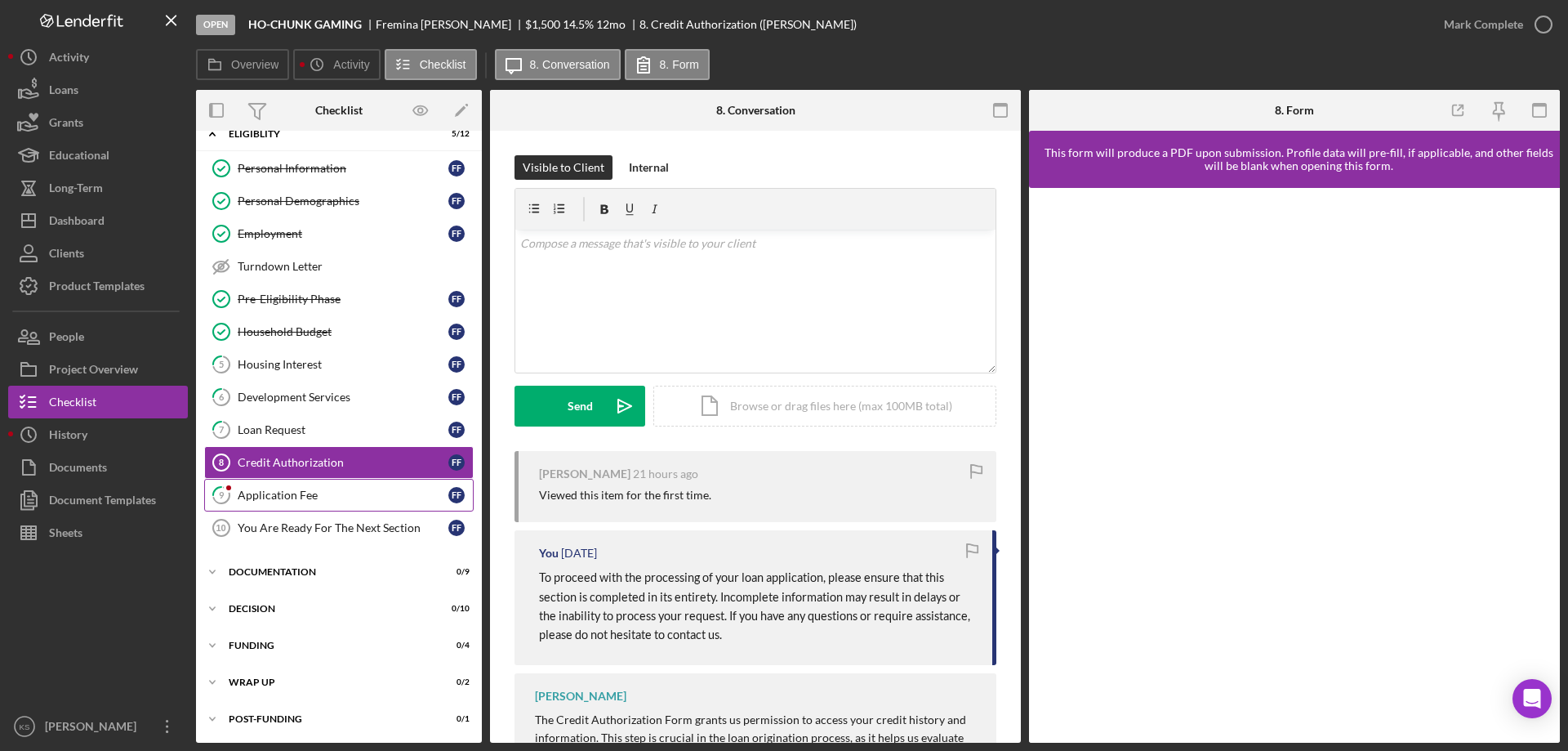
click at [267, 489] on div "Application Fee" at bounding box center [343, 496] width 211 height 14
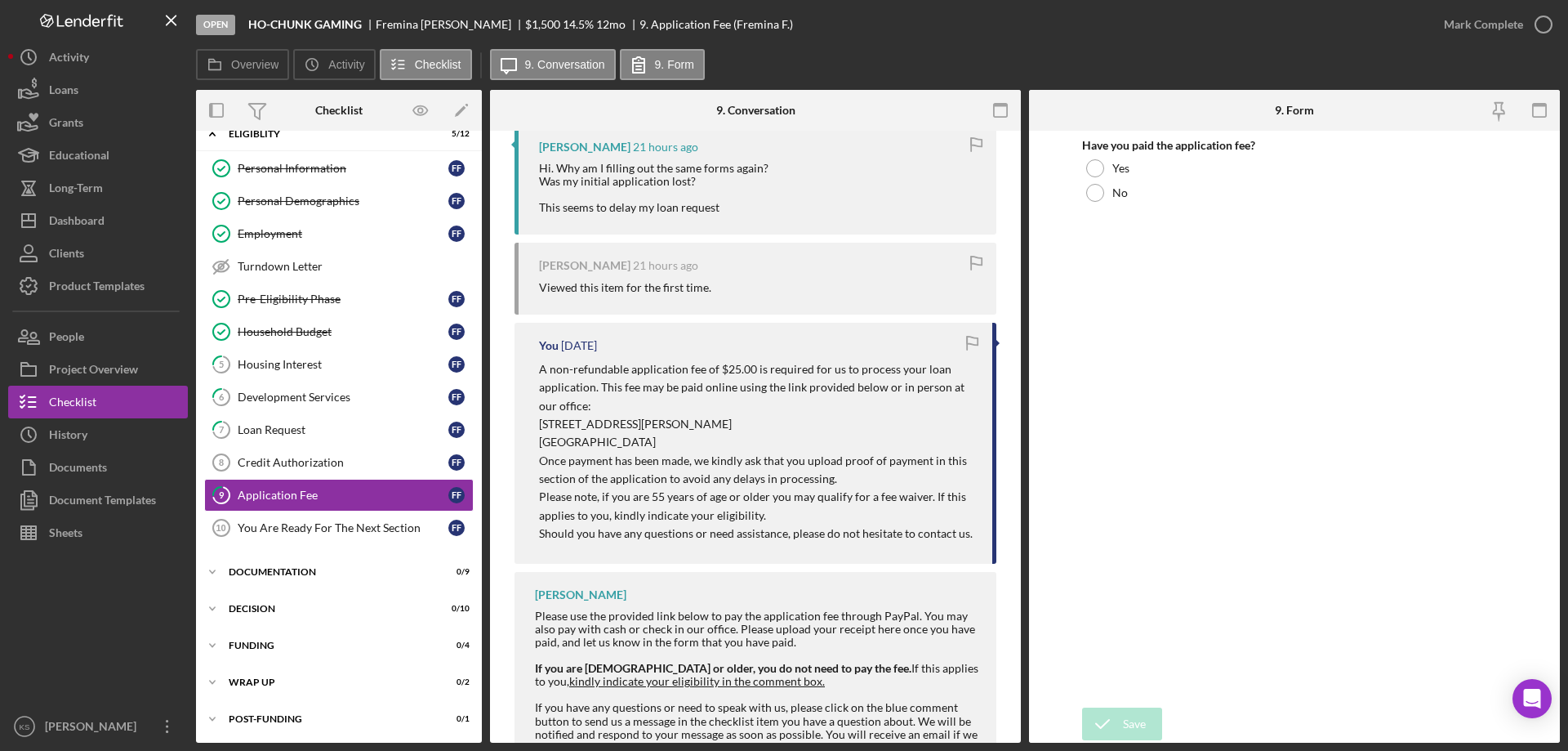
scroll to position [433, 0]
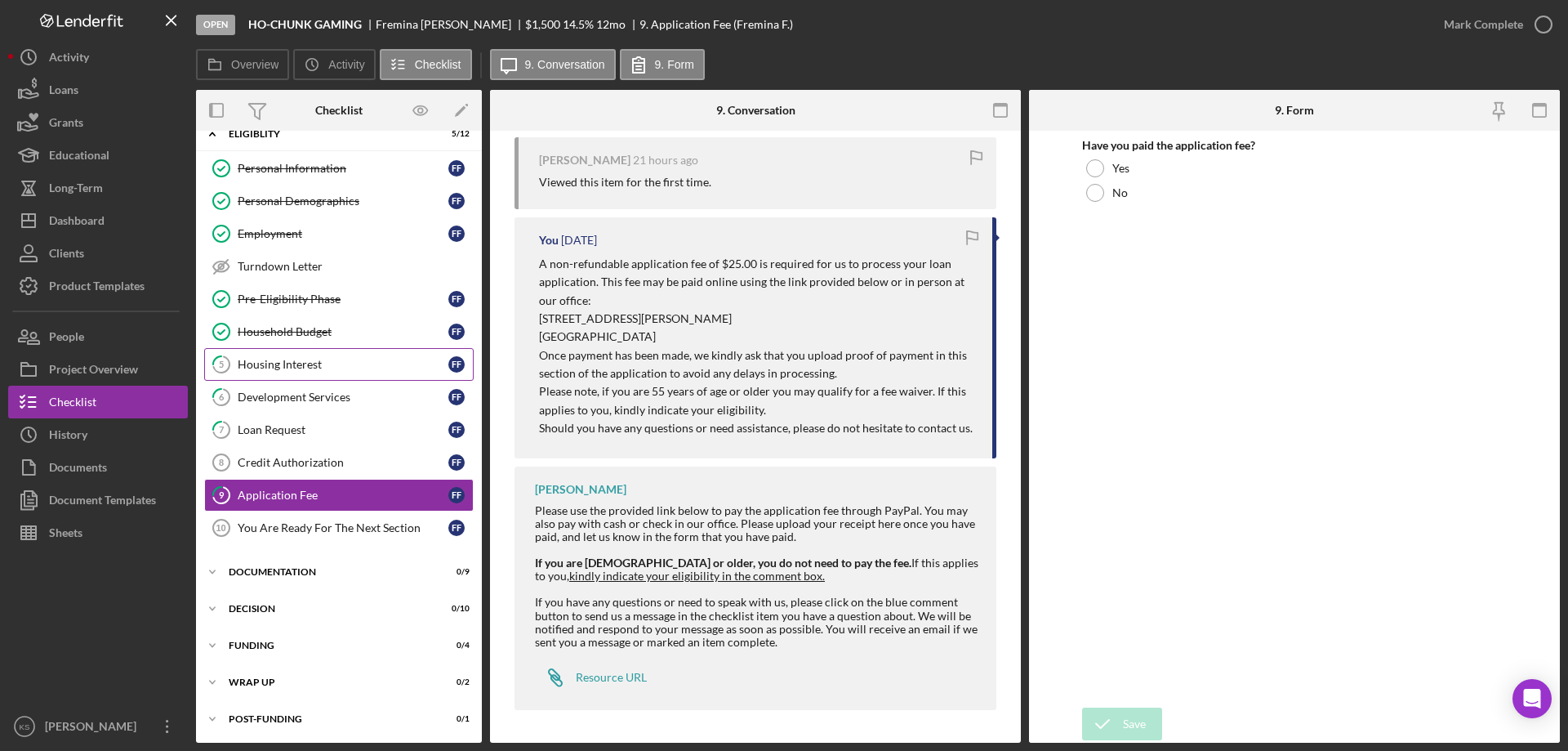
click at [331, 355] on link "5 Housing Interest F F" at bounding box center [339, 365] width 270 height 33
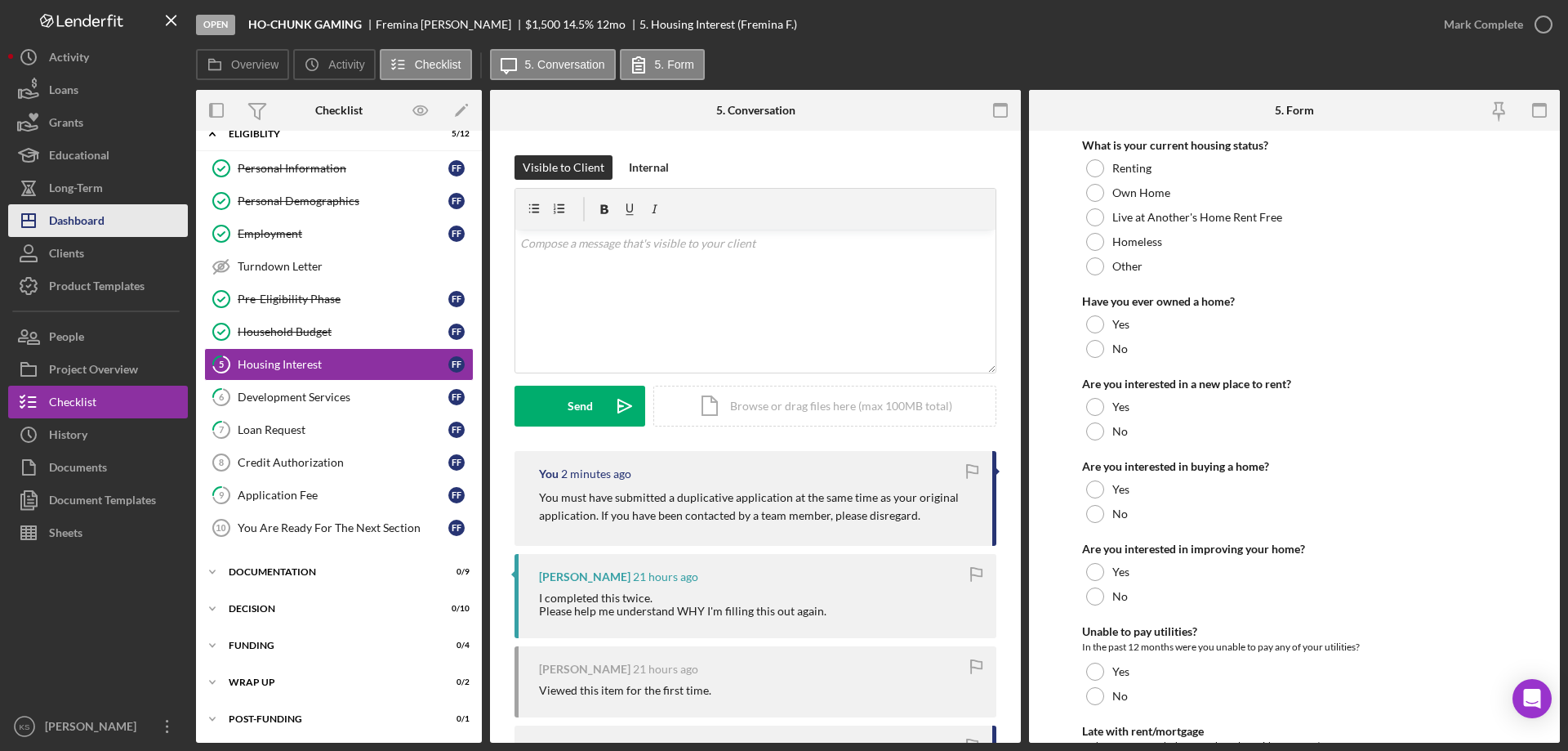
click at [95, 215] on div "Dashboard" at bounding box center [76, 223] width 55 height 37
